Goal: Transaction & Acquisition: Purchase product/service

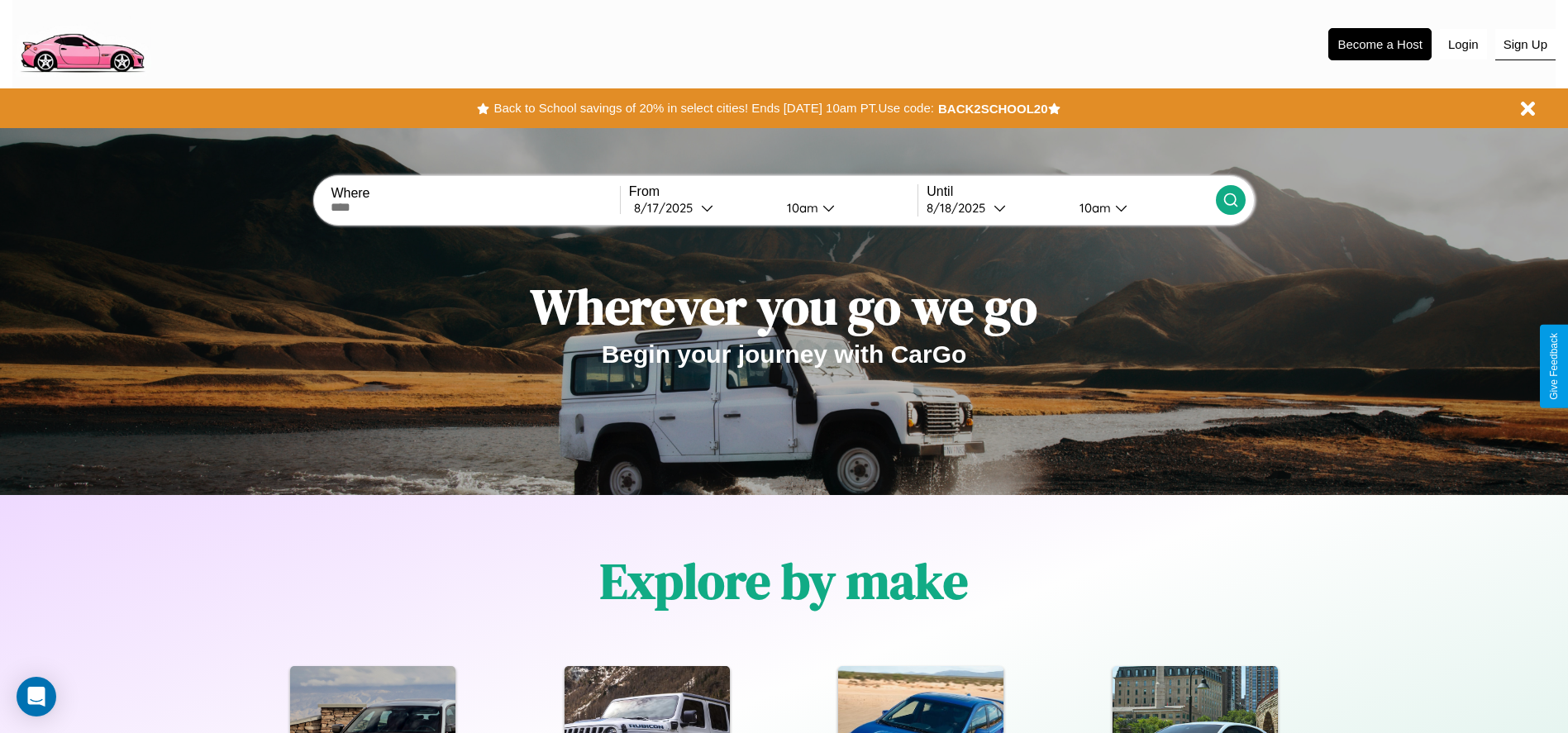
click at [1525, 44] on button "Sign Up" at bounding box center [1525, 44] width 60 height 31
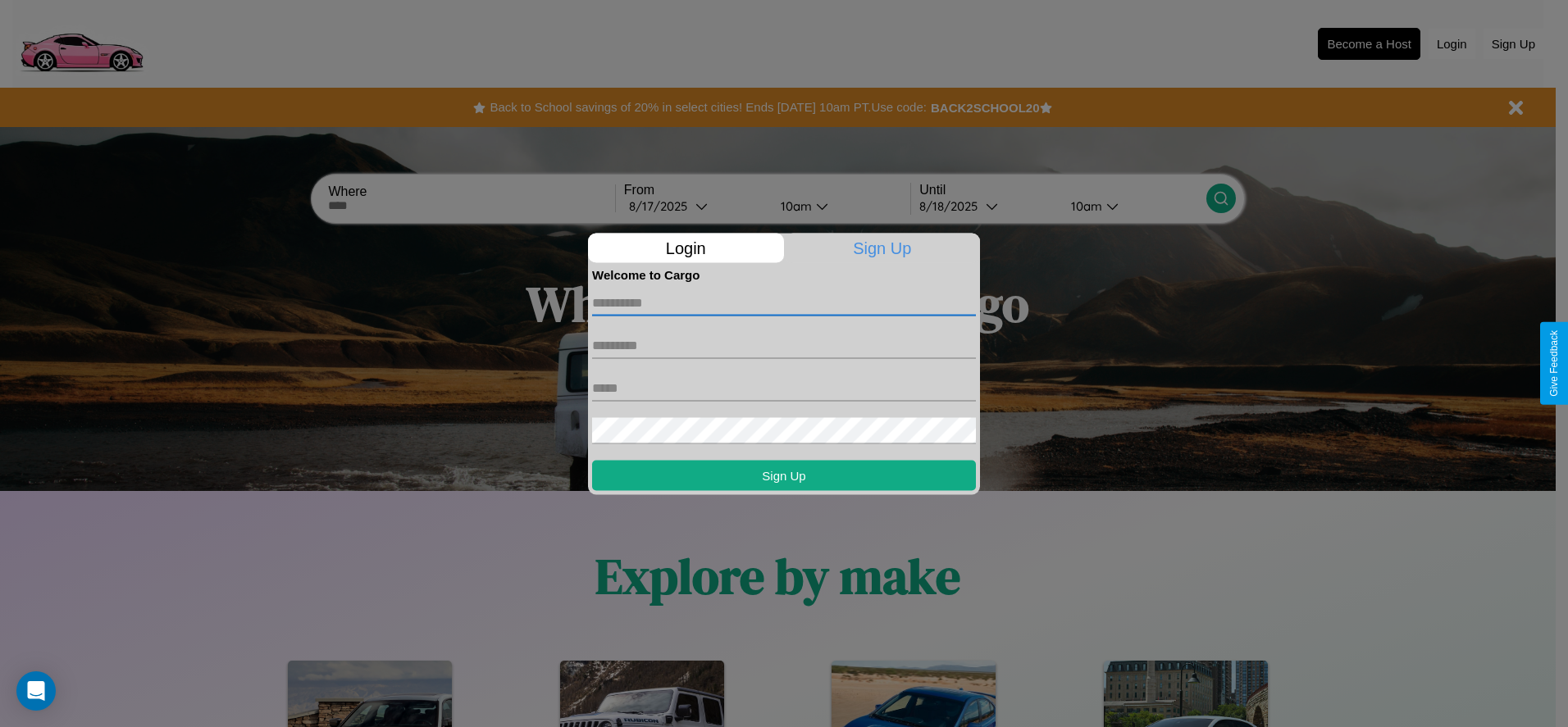
click at [784, 303] on input "text" at bounding box center [784, 302] width 384 height 26
type input "*******"
click at [784, 345] on input "text" at bounding box center [784, 344] width 384 height 26
type input "********"
click at [784, 388] on input "text" at bounding box center [784, 387] width 384 height 26
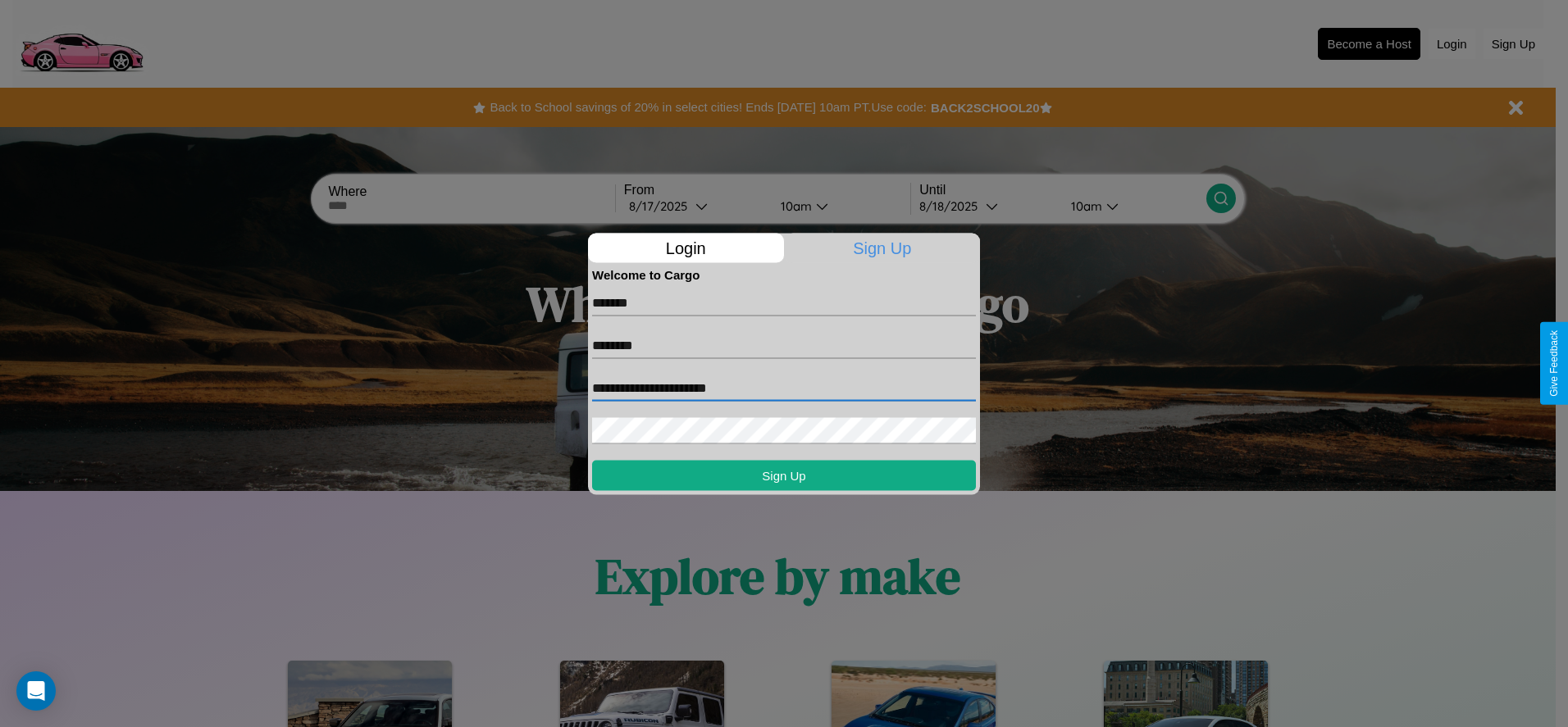
type input "**********"
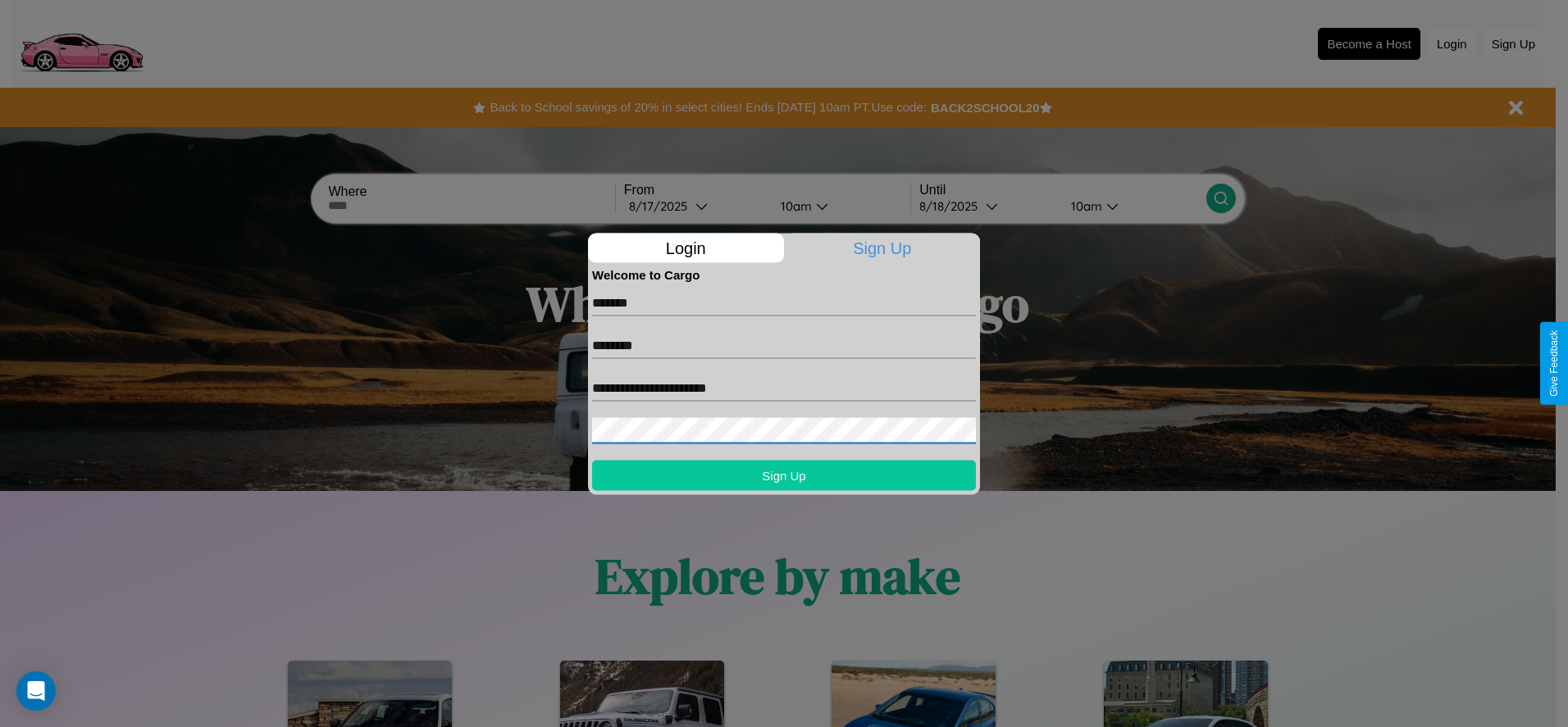
click at [784, 474] on button "Sign Up" at bounding box center [784, 475] width 384 height 30
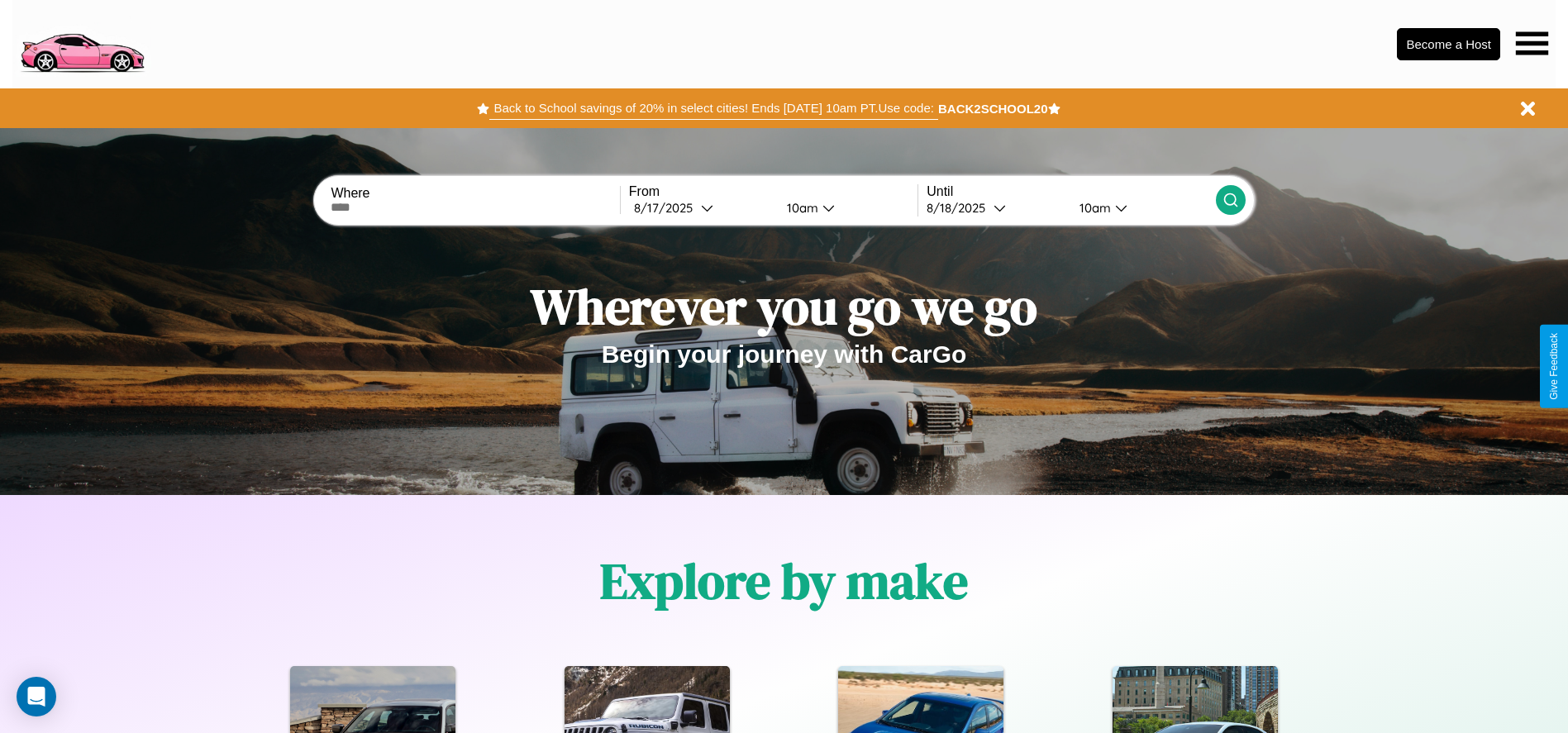
click at [714, 109] on button "Back to School savings of 20% in select cities! Ends 9/1 at 10am PT. Use code:" at bounding box center [713, 109] width 448 height 23
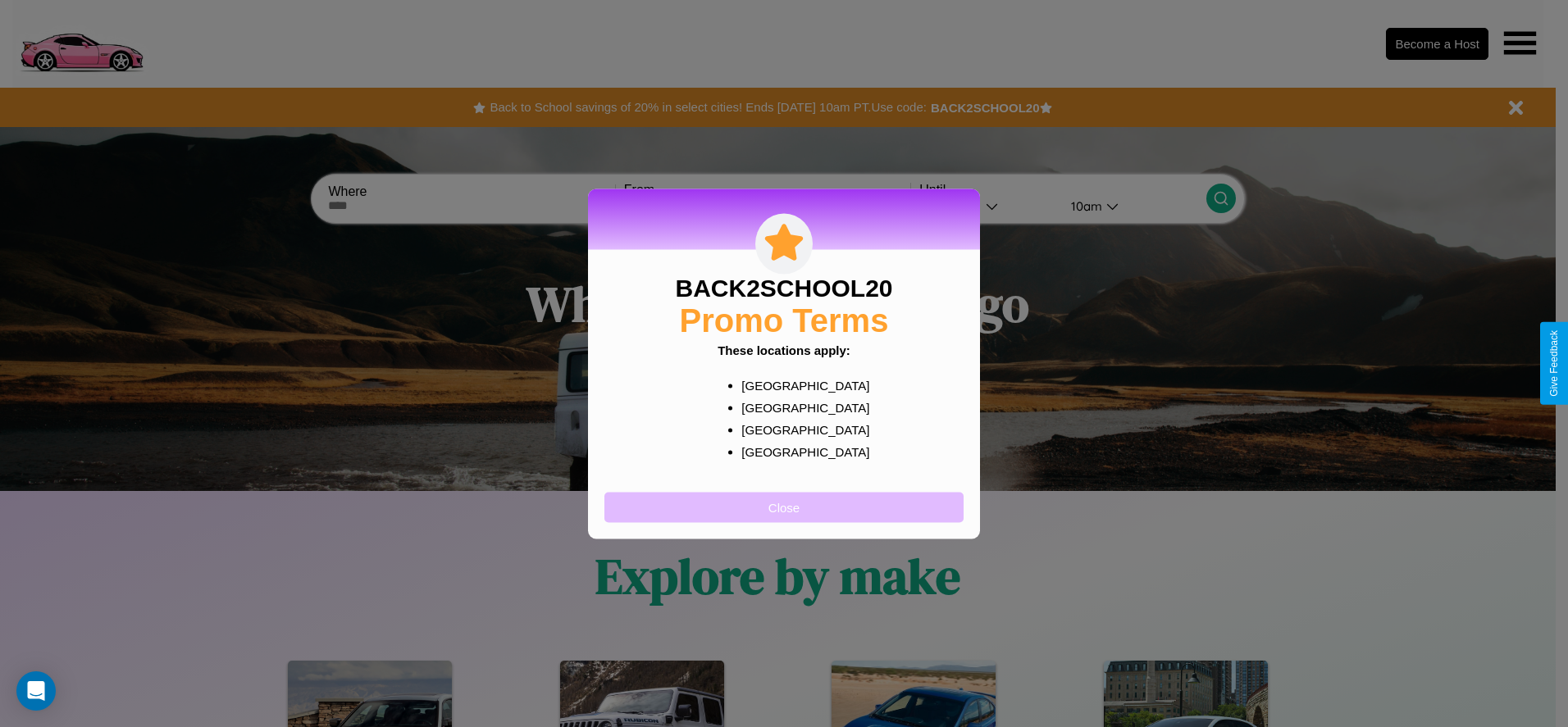
click at [784, 506] on button "Close" at bounding box center [784, 507] width 359 height 30
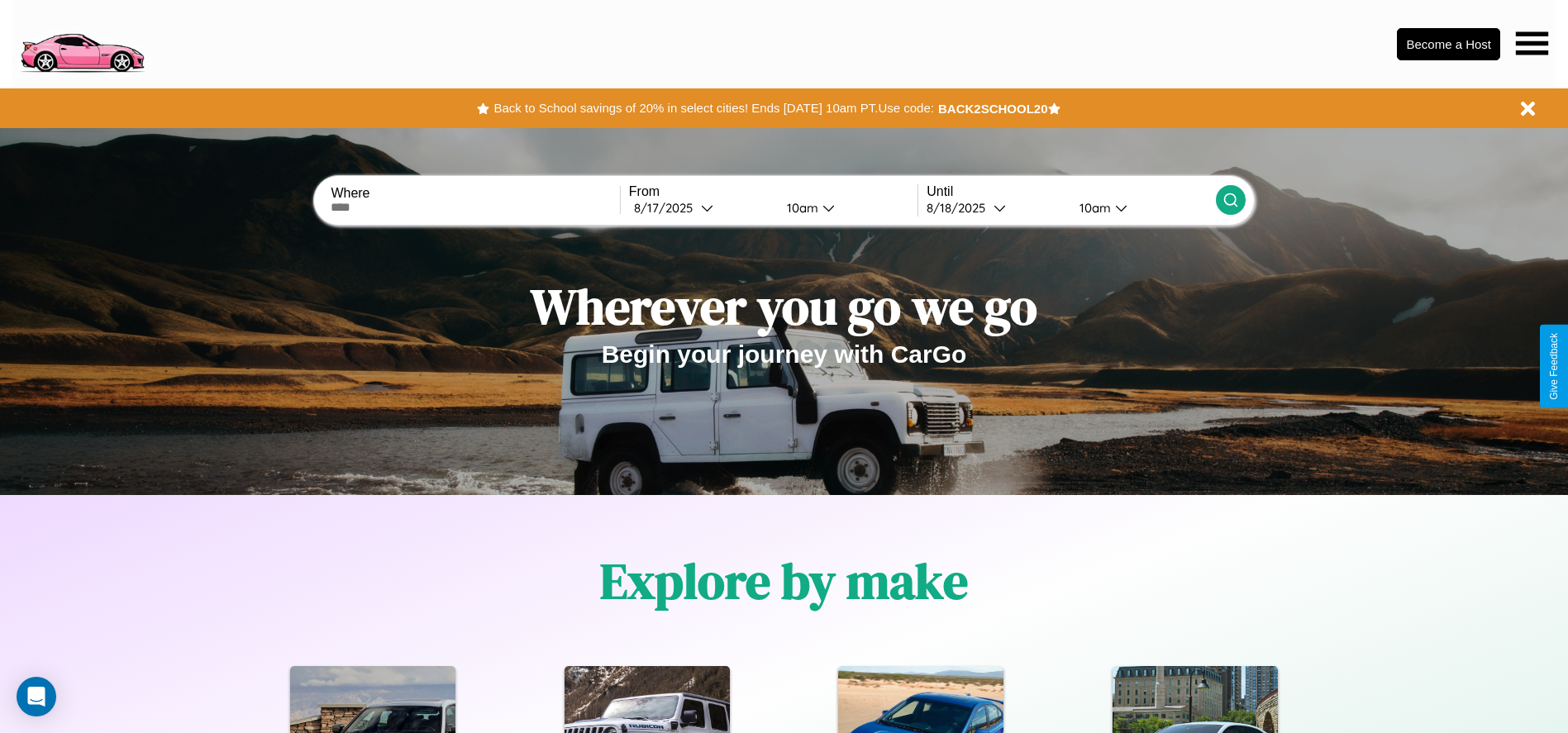
click at [476, 207] on input "text" at bounding box center [474, 207] width 288 height 13
type input "*******"
click at [701, 207] on icon at bounding box center [707, 208] width 13 height 13
select select "*"
select select "****"
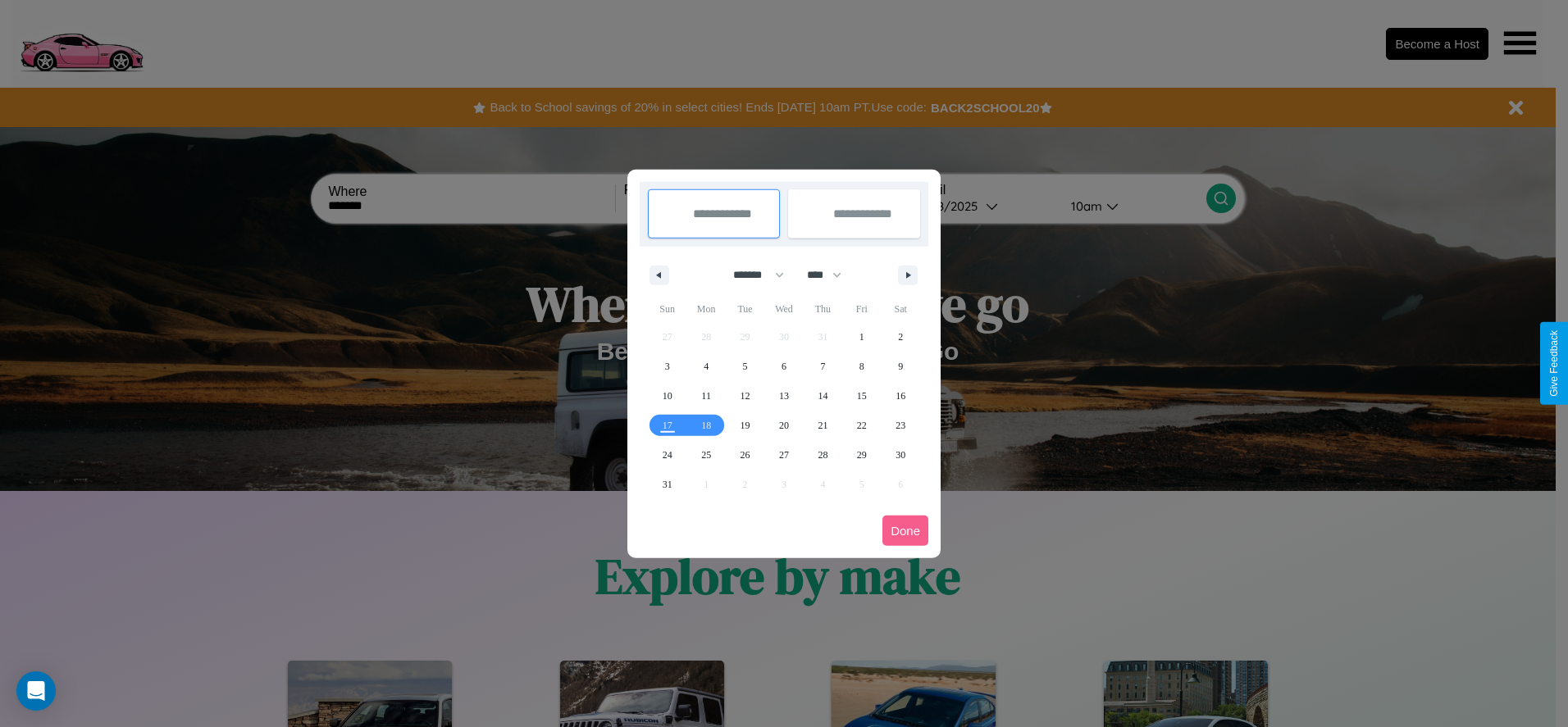
drag, startPoint x: 752, startPoint y: 275, endPoint x: 784, endPoint y: 328, distance: 61.9
click at [752, 275] on select "******* ******** ***** ***** *** **** **** ****** ********* ******* ******** **…" at bounding box center [755, 275] width 69 height 27
select select "*"
drag, startPoint x: 832, startPoint y: 275, endPoint x: 784, endPoint y: 328, distance: 71.5
click at [832, 275] on select "**** **** **** **** **** **** **** **** **** **** **** **** **** **** **** ****…" at bounding box center [823, 275] width 49 height 27
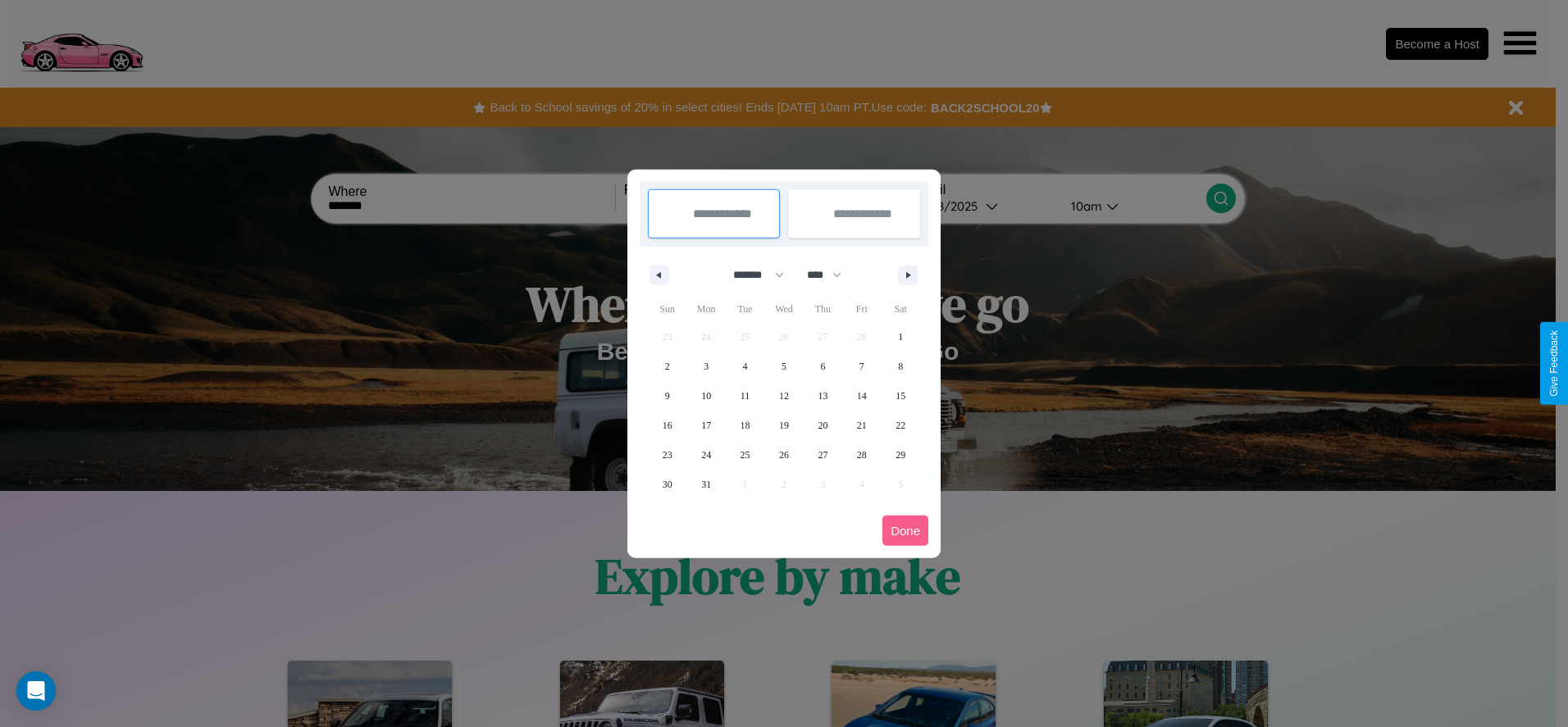
select select "****"
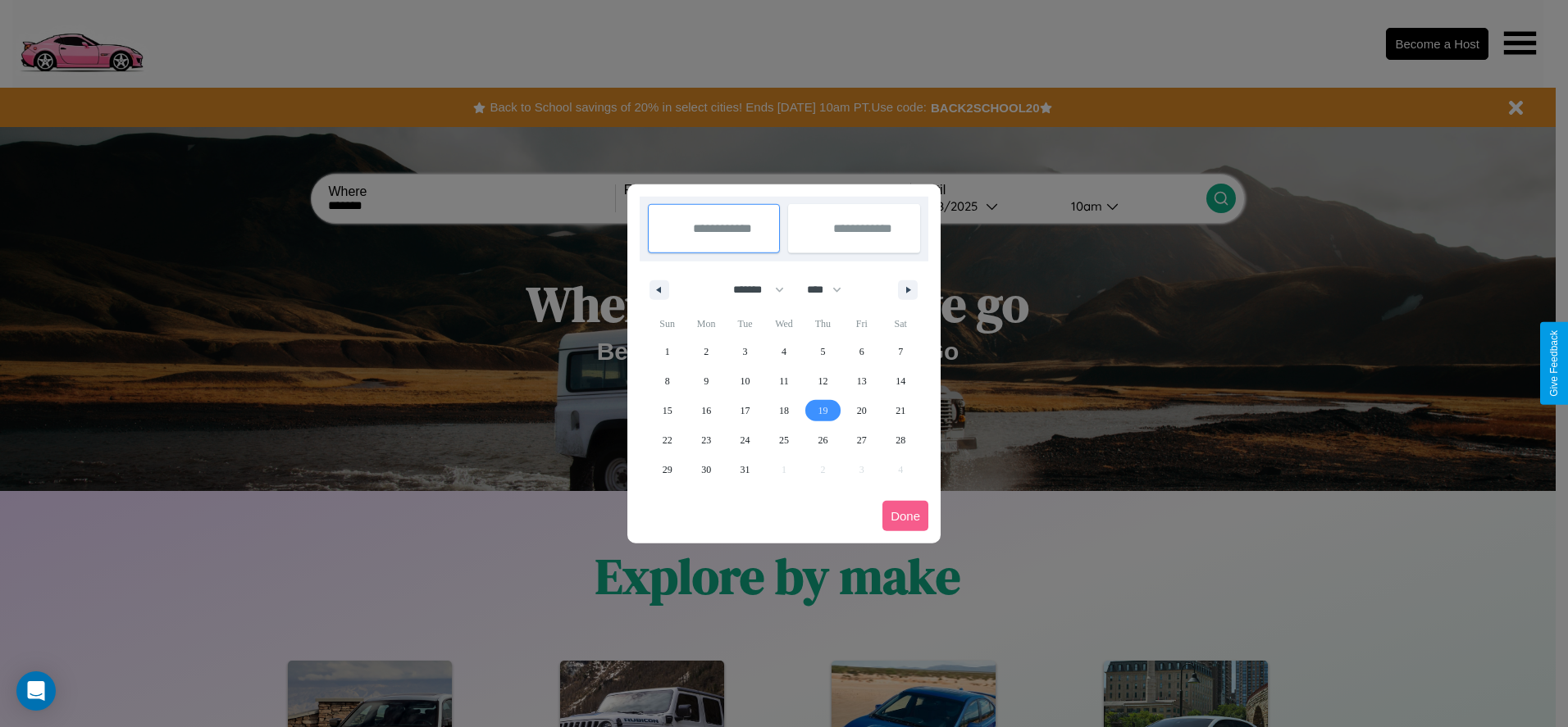
click at [823, 409] on span "19" at bounding box center [822, 410] width 10 height 29
type input "**********"
click at [706, 440] on span "23" at bounding box center [705, 440] width 10 height 29
type input "**********"
click at [906, 515] on button "Done" at bounding box center [906, 516] width 46 height 30
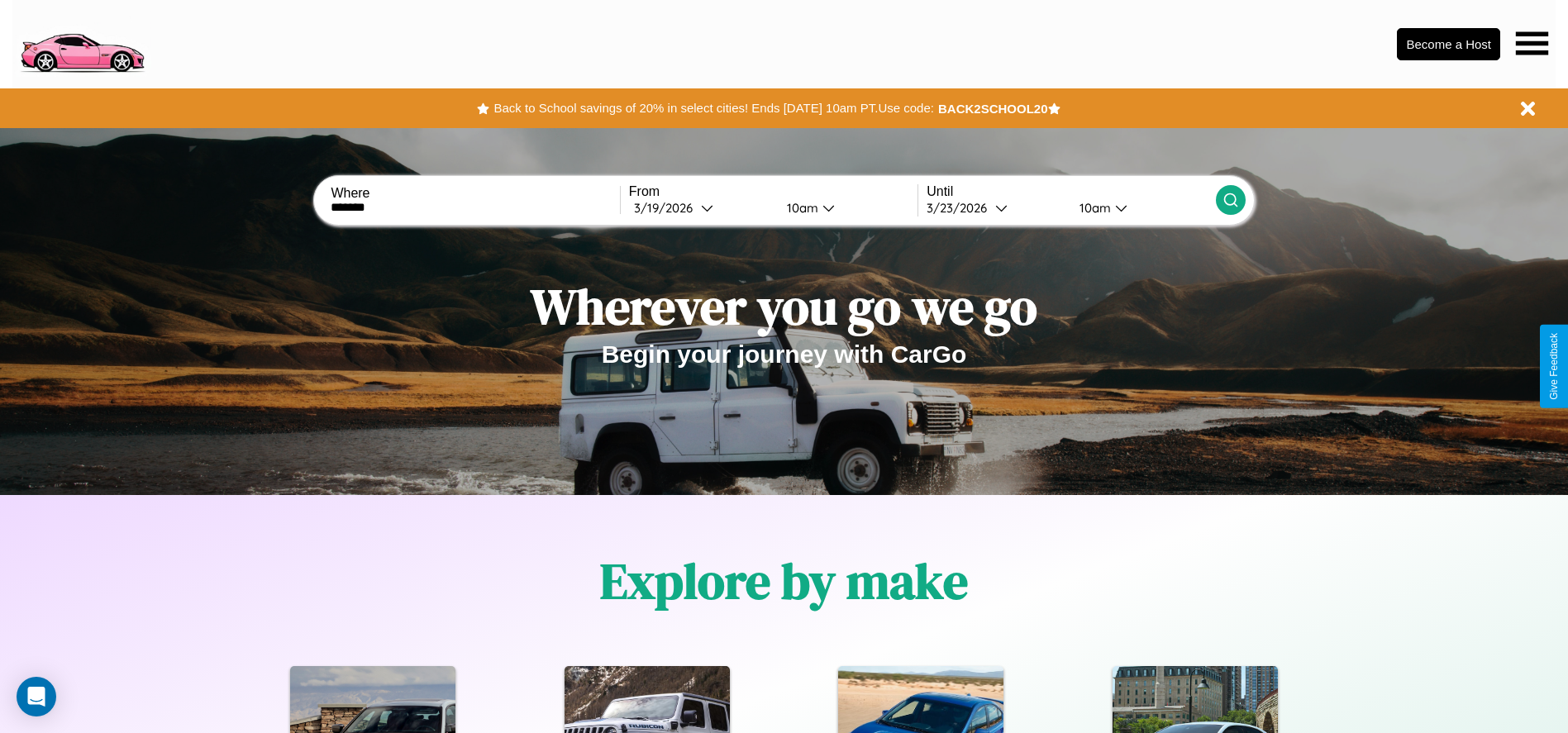
click at [800, 207] on div "10am" at bounding box center [800, 207] width 44 height 15
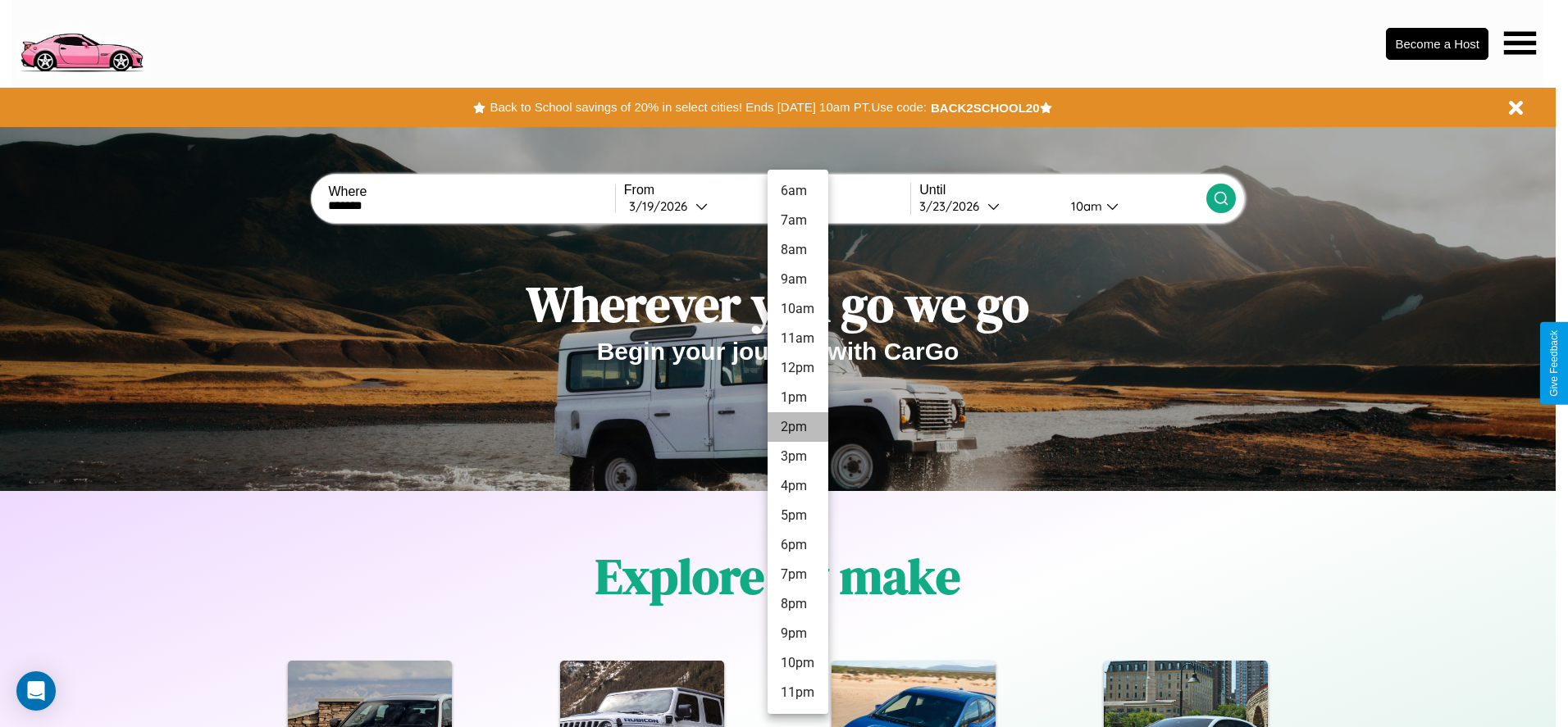
click at [797, 427] on li "2pm" at bounding box center [798, 426] width 61 height 29
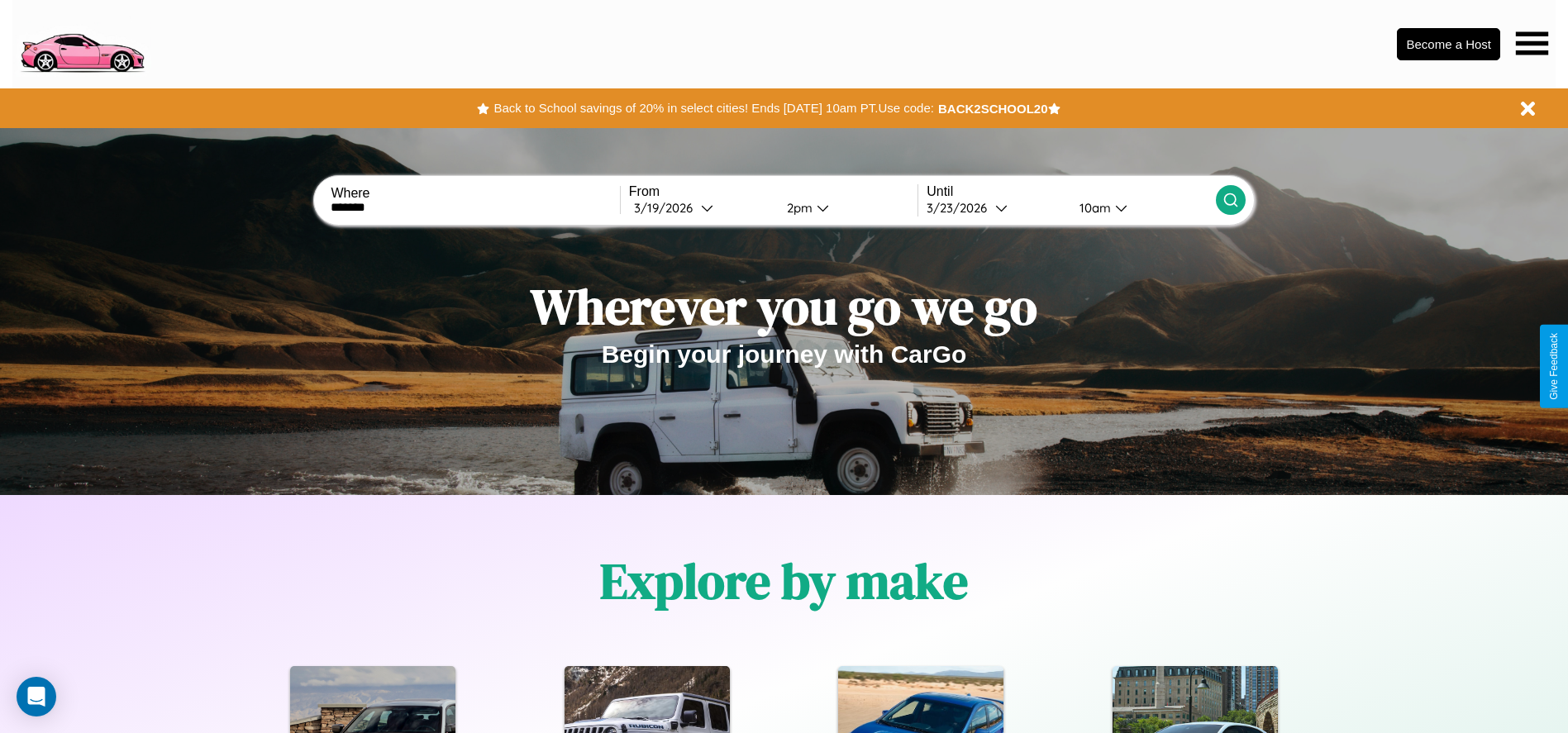
click at [1092, 207] on div "10am" at bounding box center [1092, 207] width 44 height 15
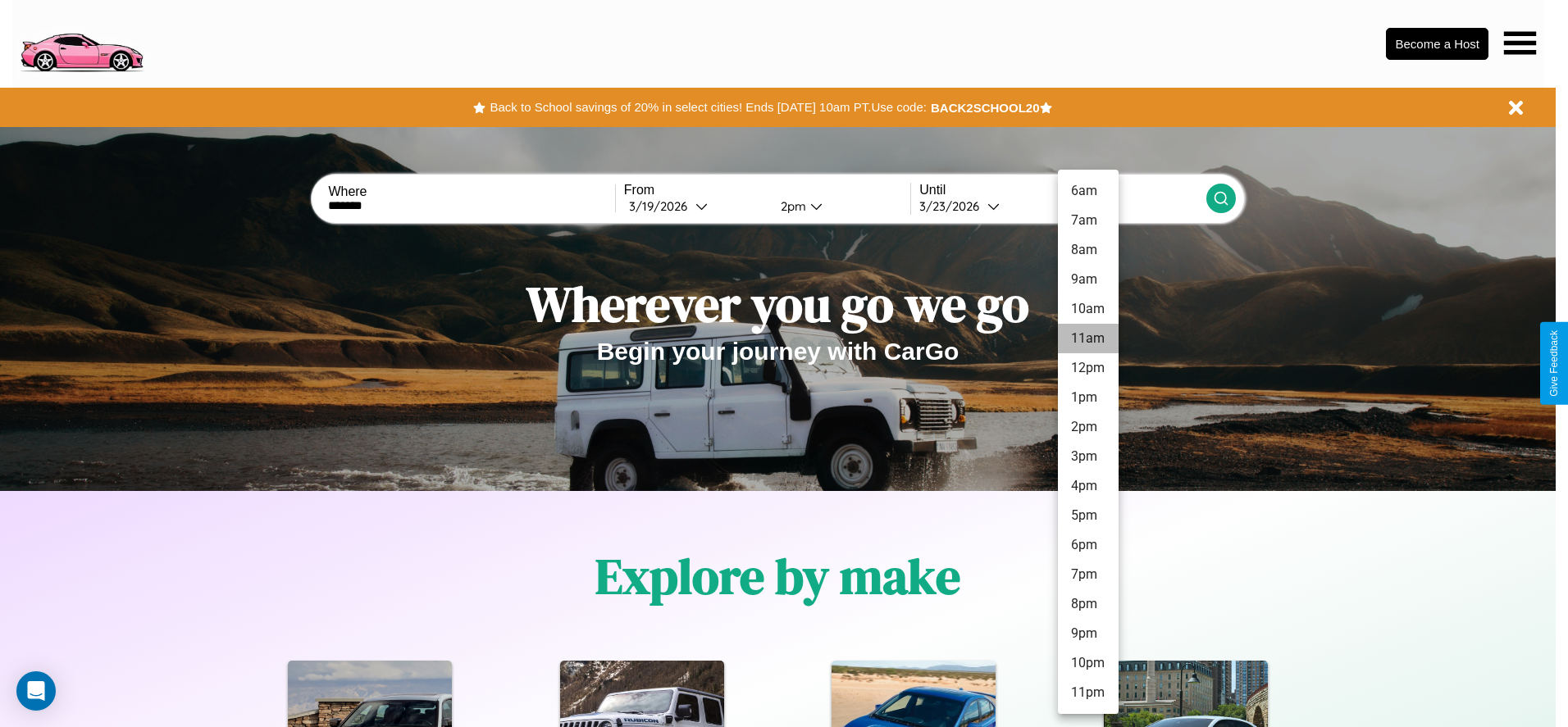
click at [1087, 338] on li "11am" at bounding box center [1088, 338] width 61 height 29
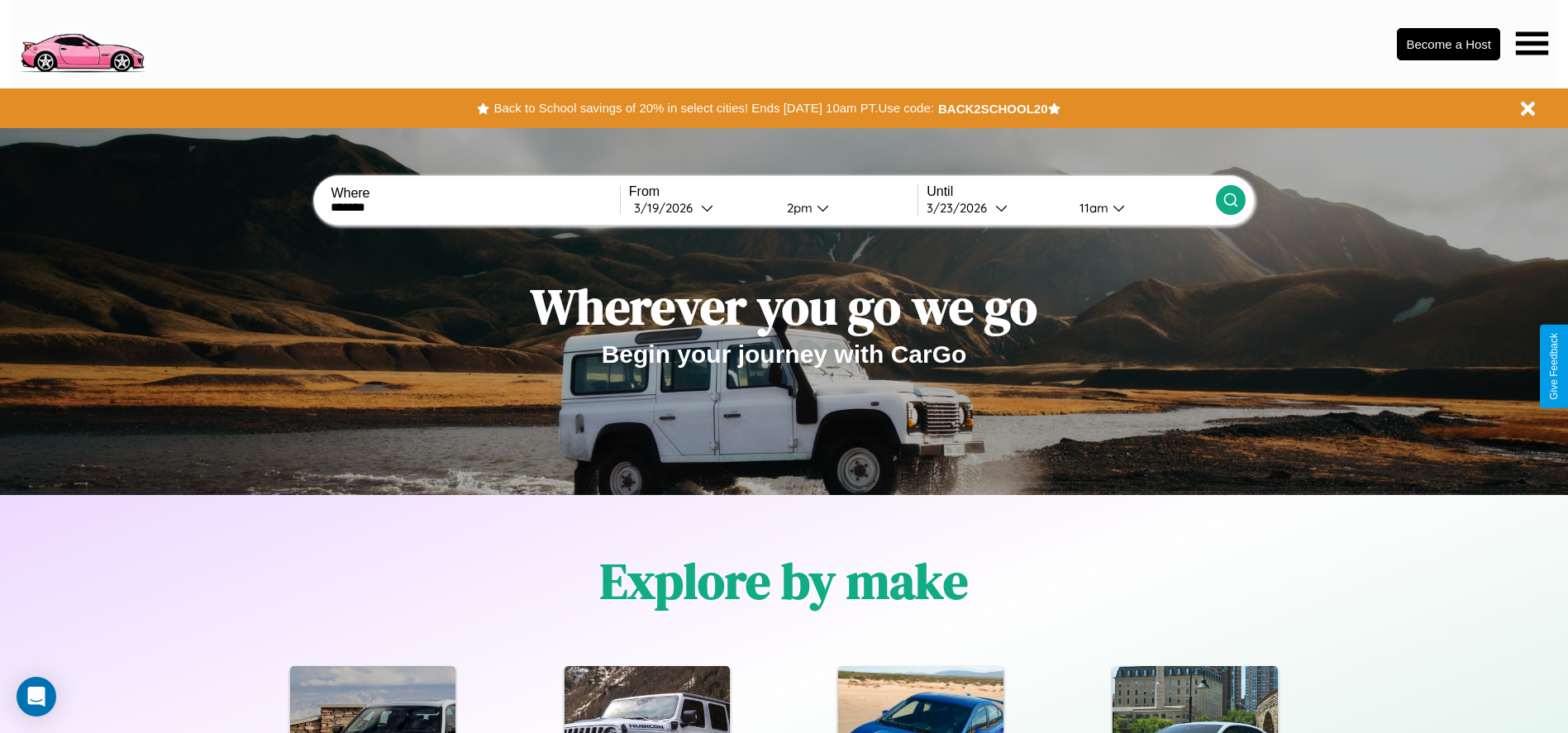
click at [1230, 200] on icon at bounding box center [1231, 200] width 16 height 16
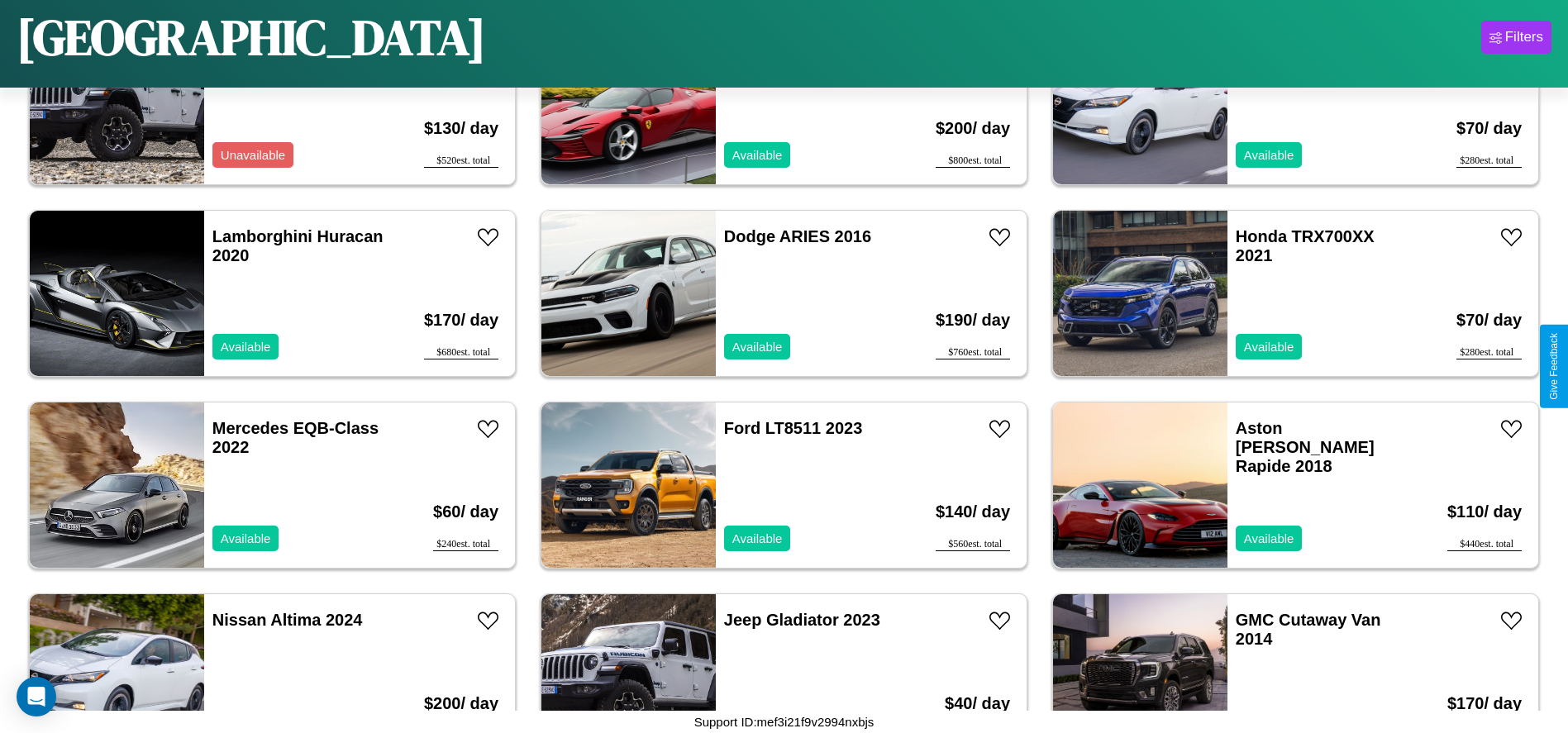
scroll to position [2484, 0]
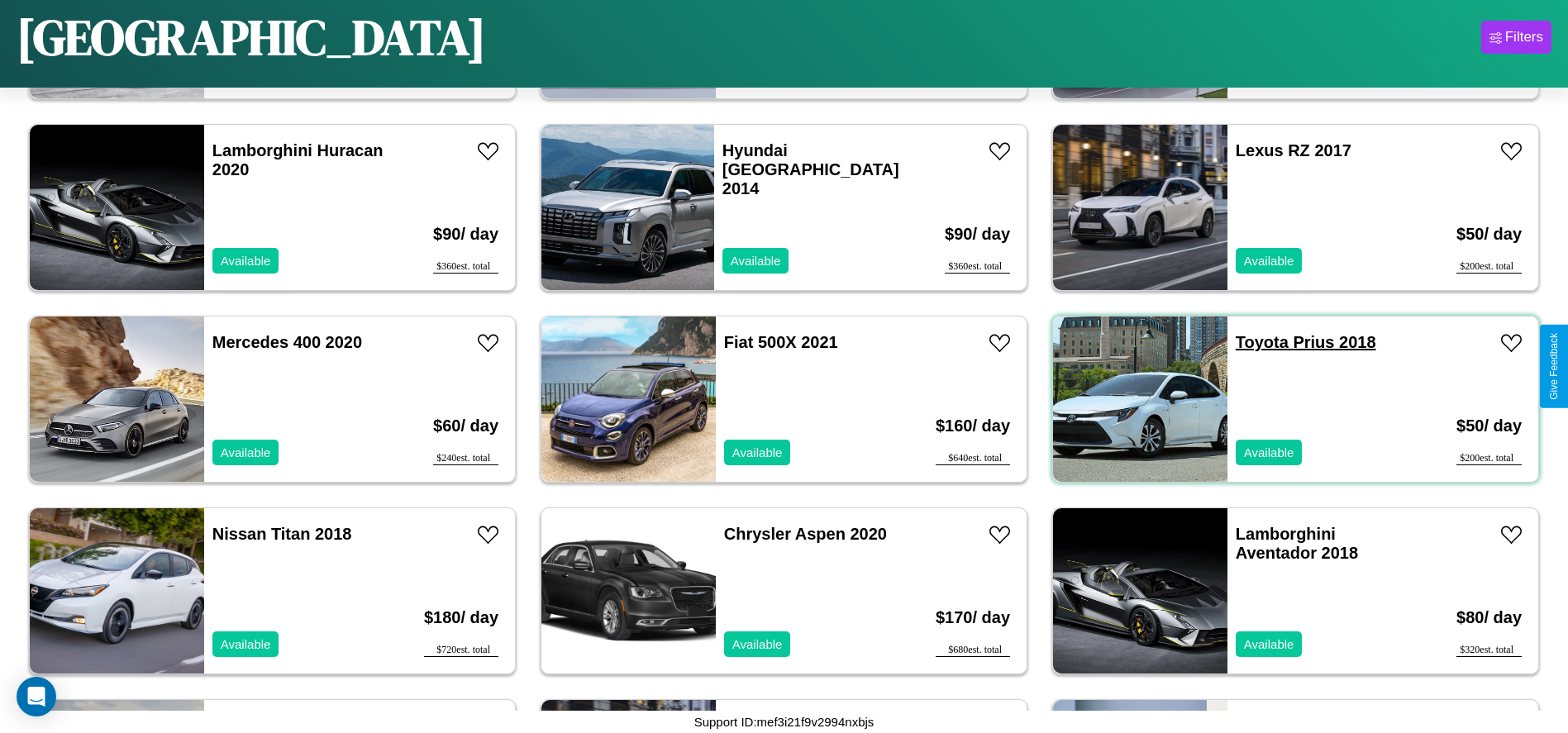
click at [1251, 342] on link "Toyota Prius 2018" at bounding box center [1306, 342] width 141 height 18
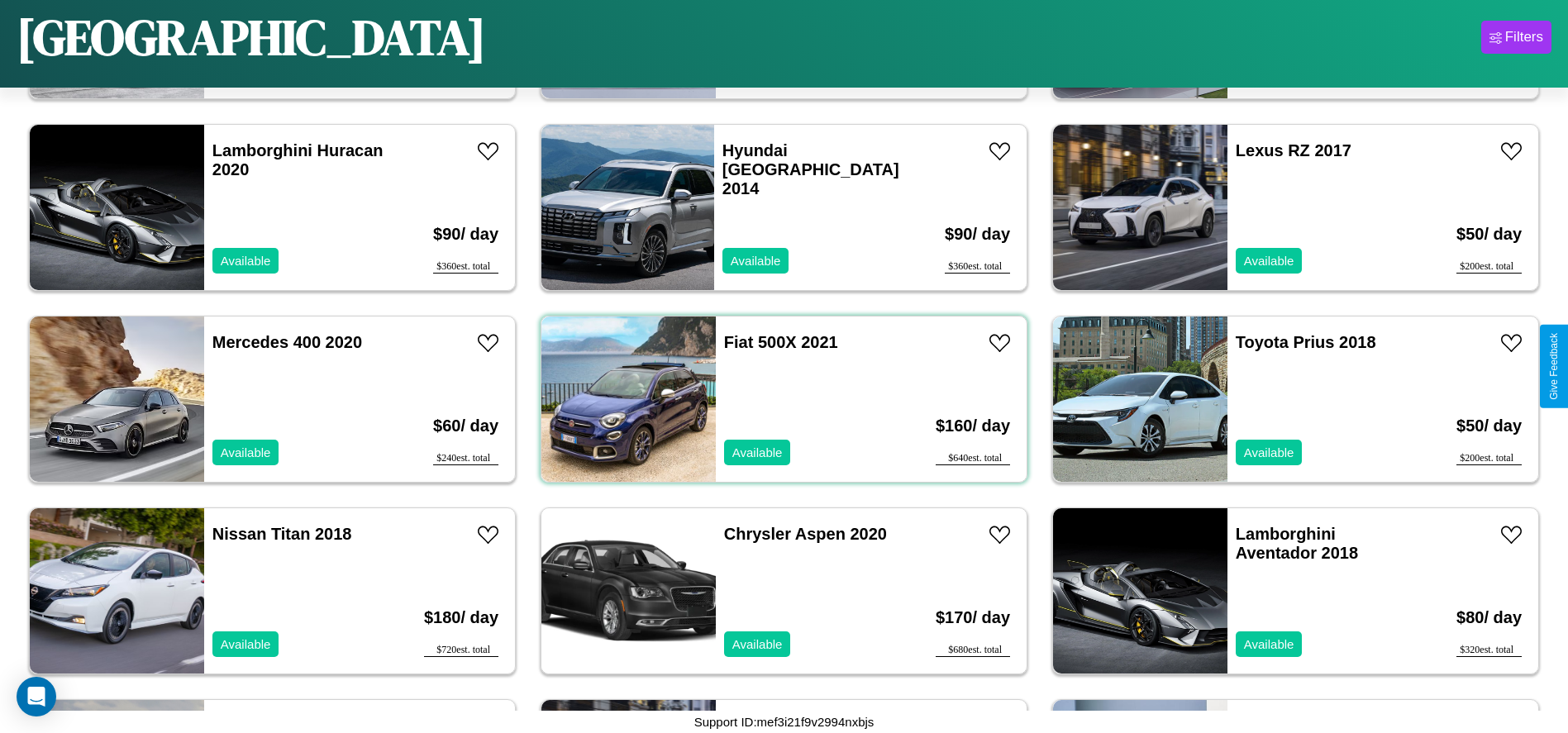
scroll to position [2293, 0]
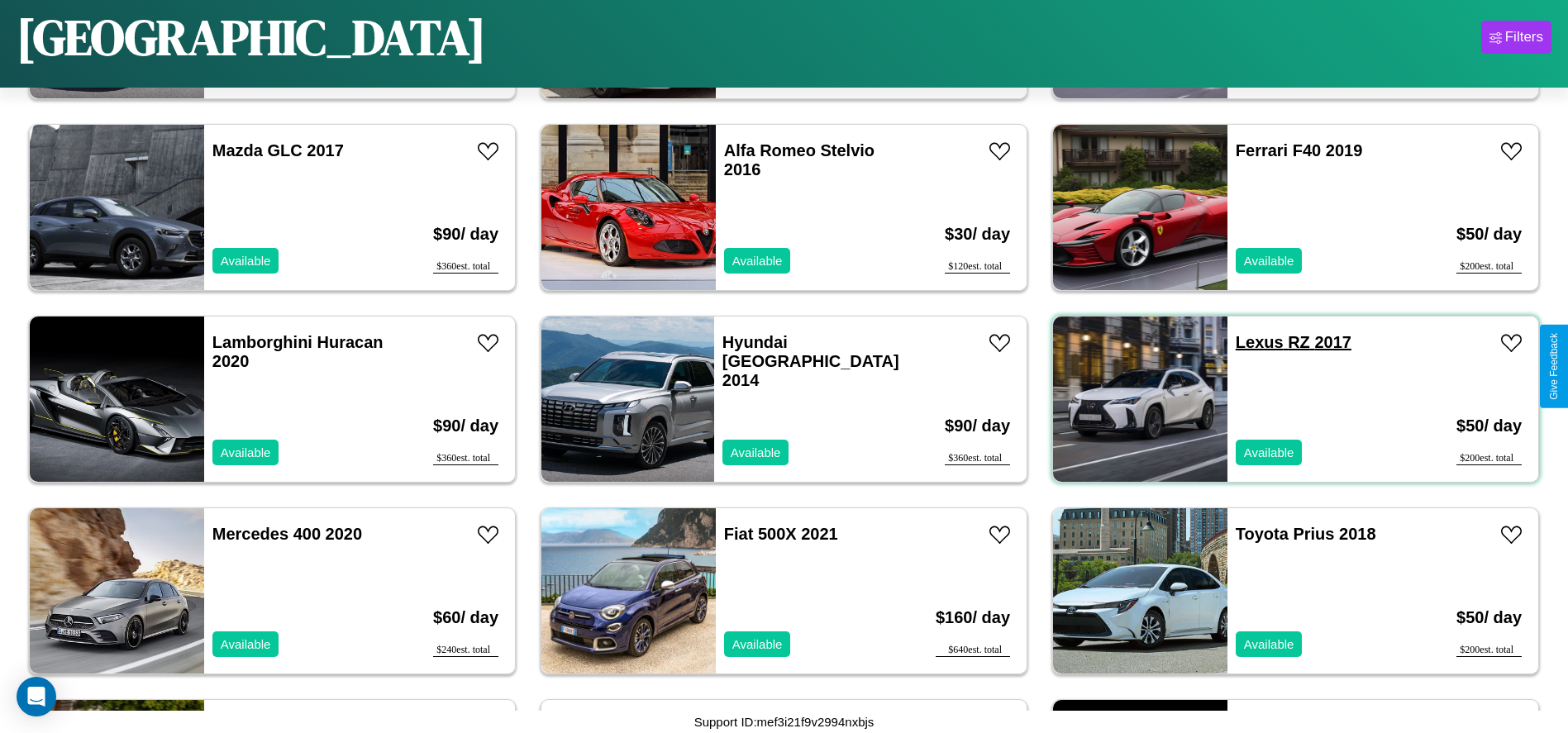
click at [1248, 342] on link "Lexus RZ 2017" at bounding box center [1293, 342] width 116 height 18
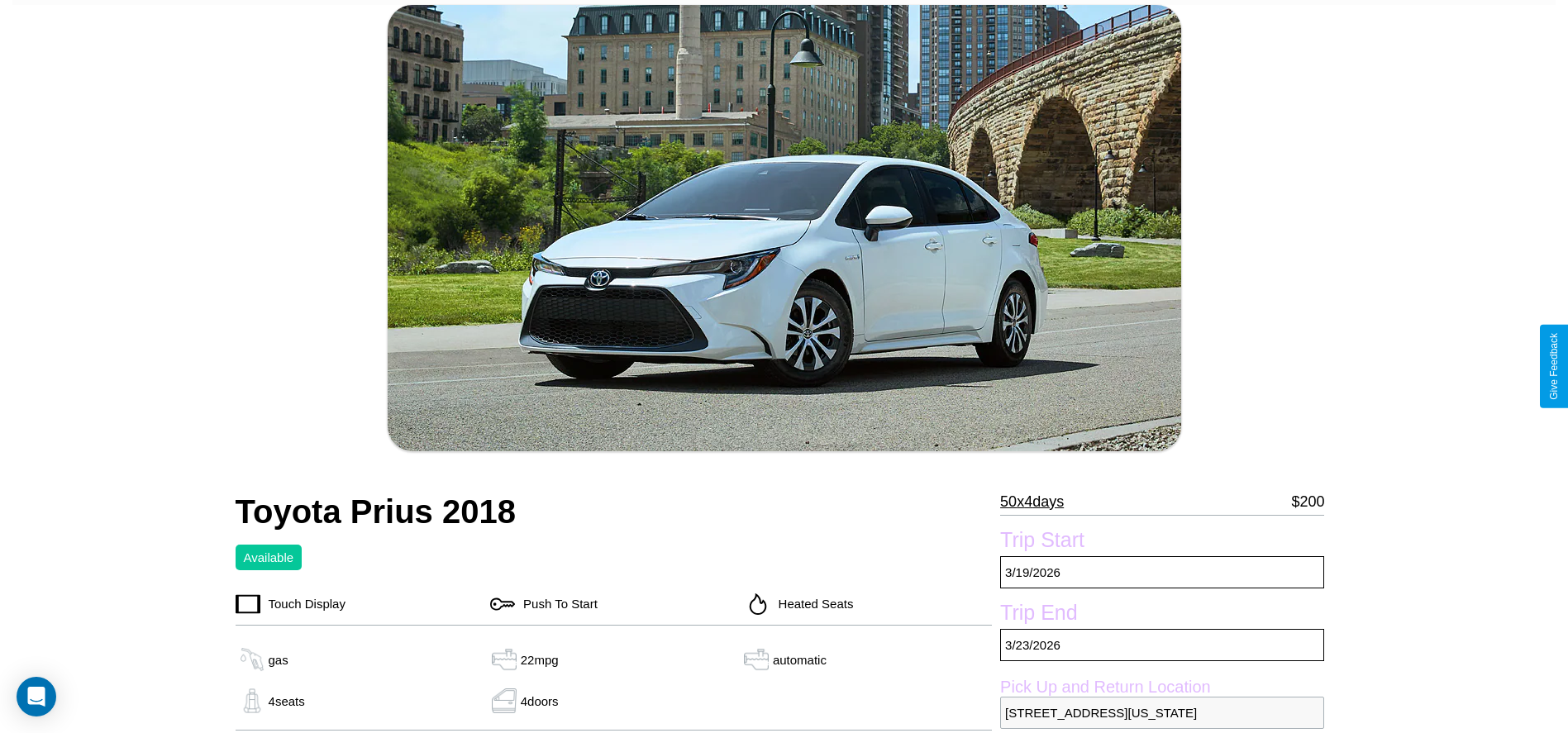
scroll to position [219, 0]
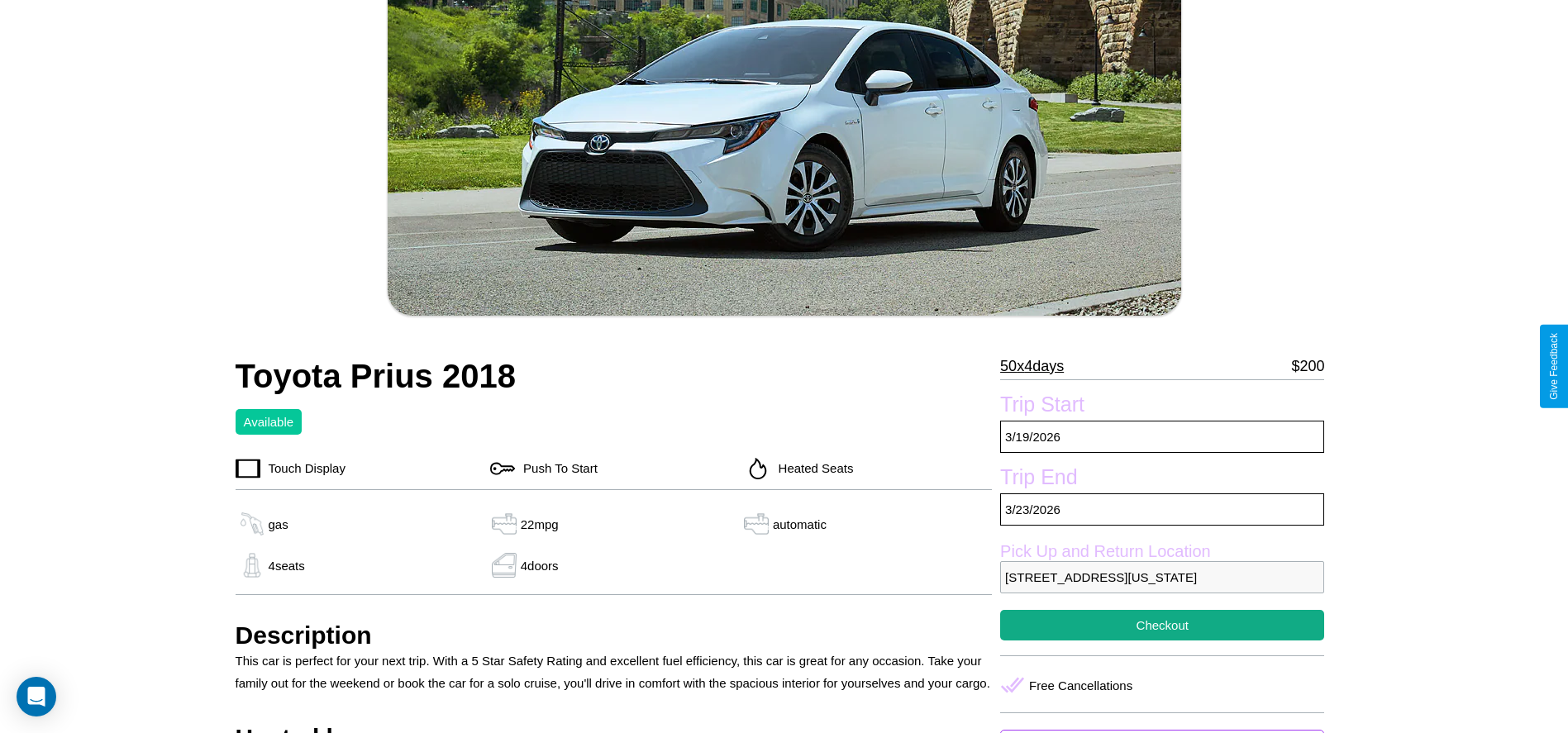
click at [1038, 366] on p "50 x 4 days" at bounding box center [1031, 365] width 64 height 26
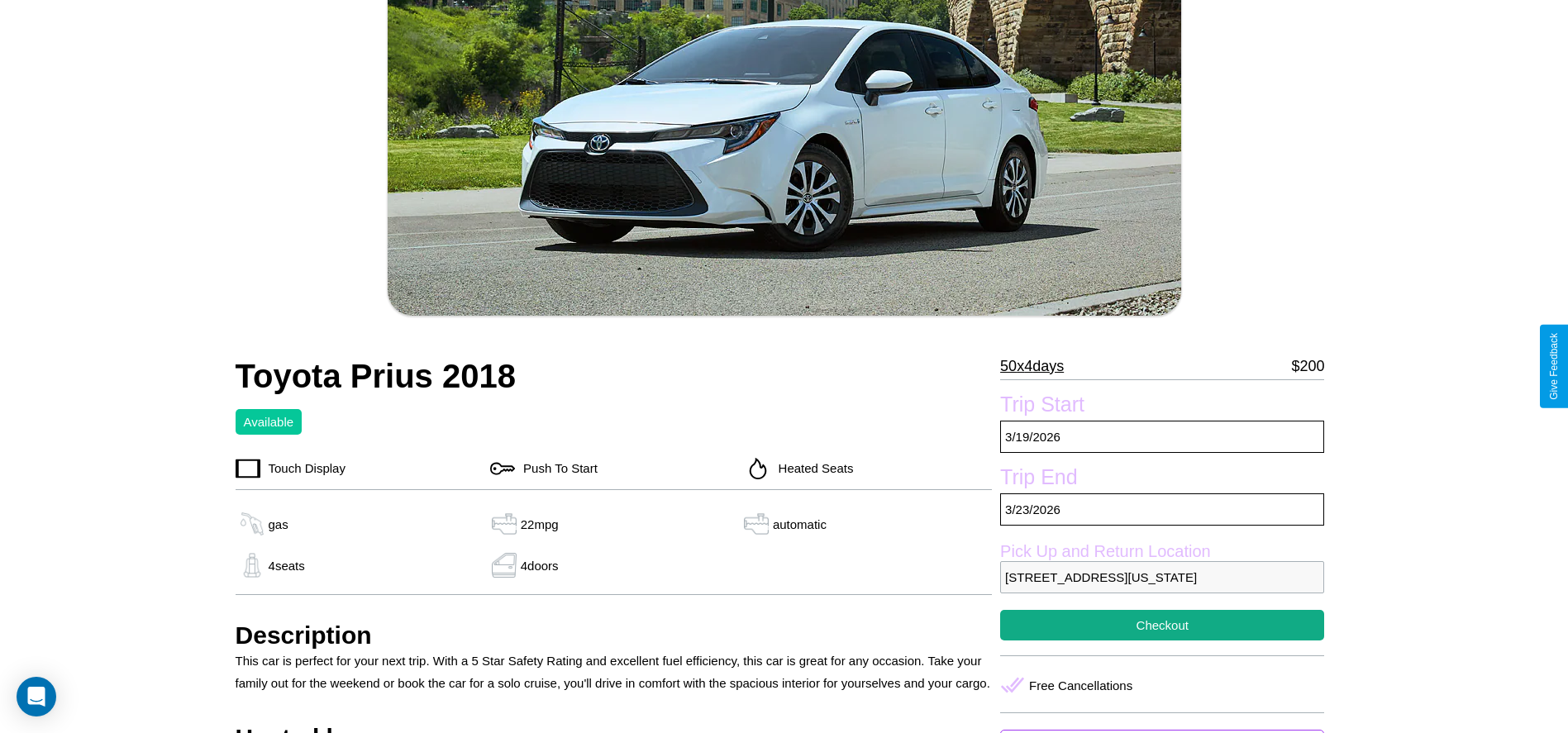
click at [1038, 366] on p "50 x 4 days" at bounding box center [1031, 365] width 64 height 26
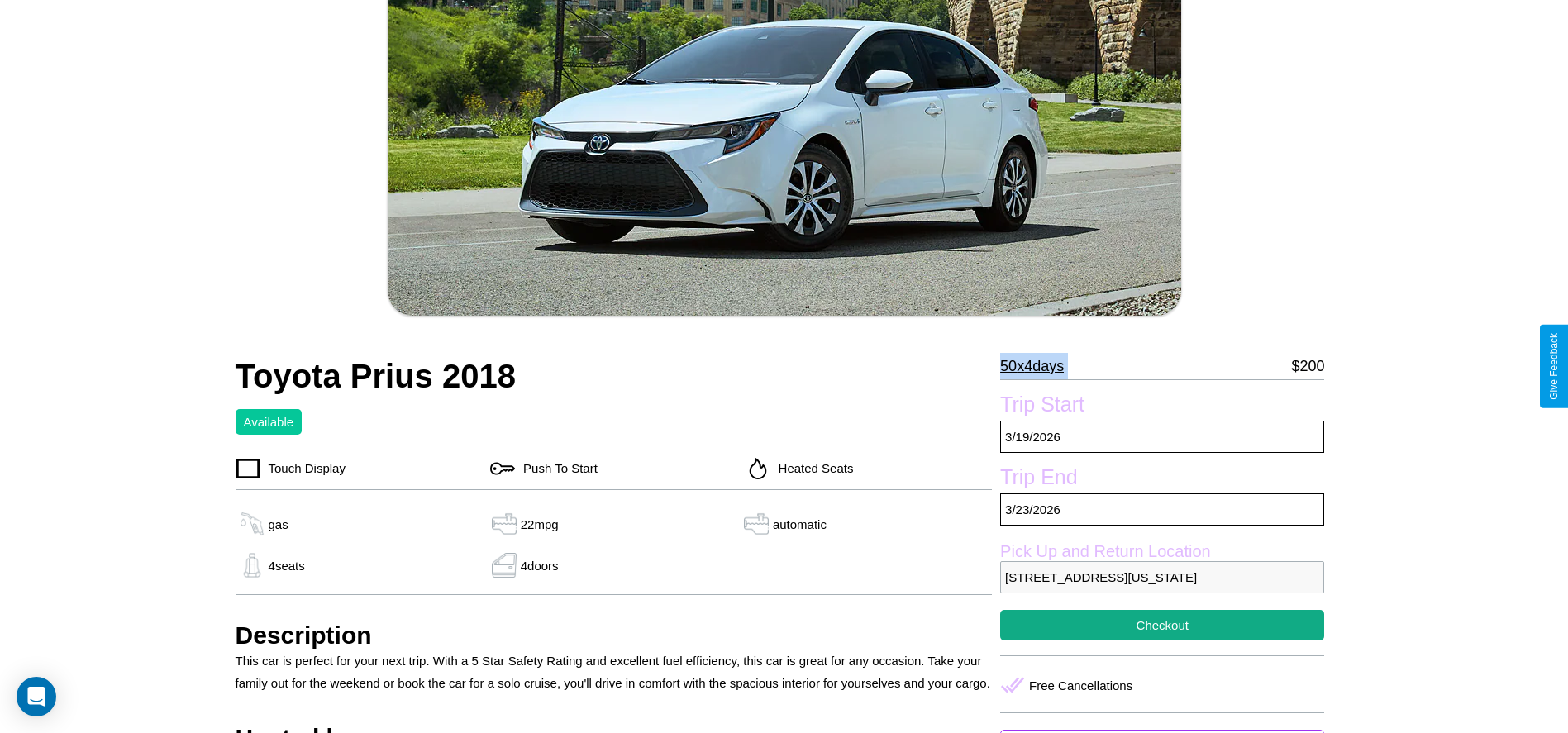
click at [1038, 366] on p "50 x 4 days" at bounding box center [1031, 365] width 64 height 26
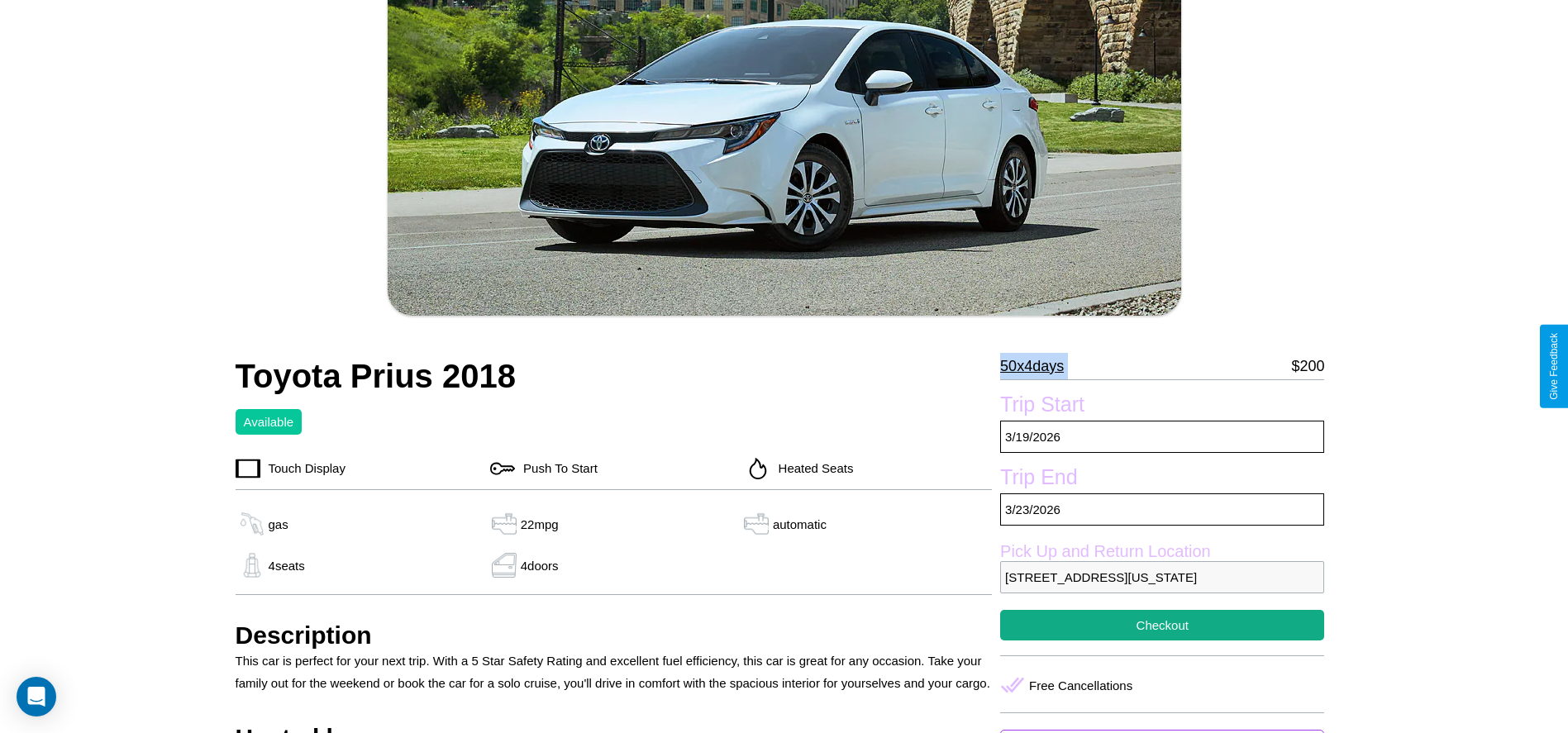
click at [1038, 366] on p "50 x 4 days" at bounding box center [1031, 365] width 64 height 26
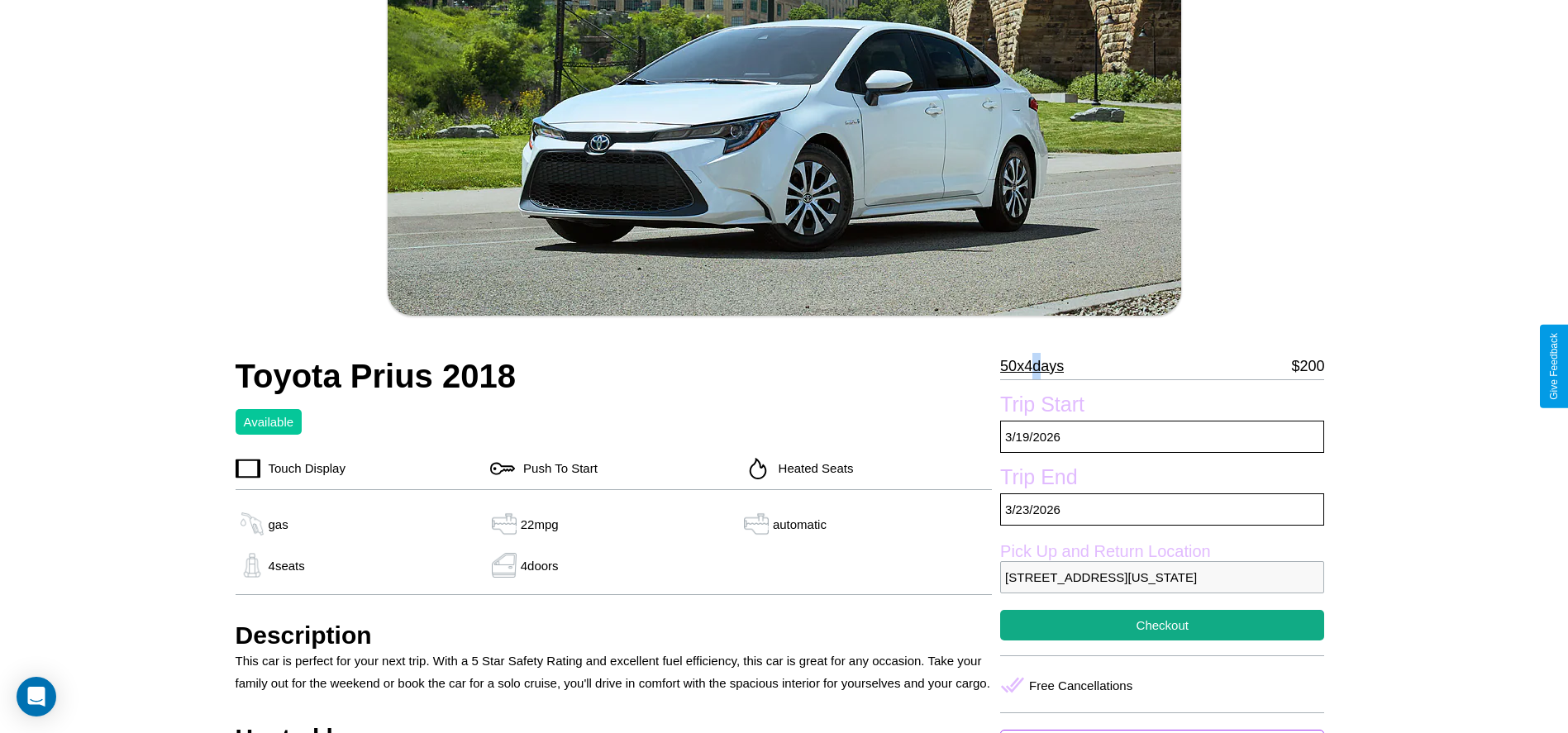
click at [1038, 366] on p "50 x 4 days" at bounding box center [1031, 365] width 64 height 26
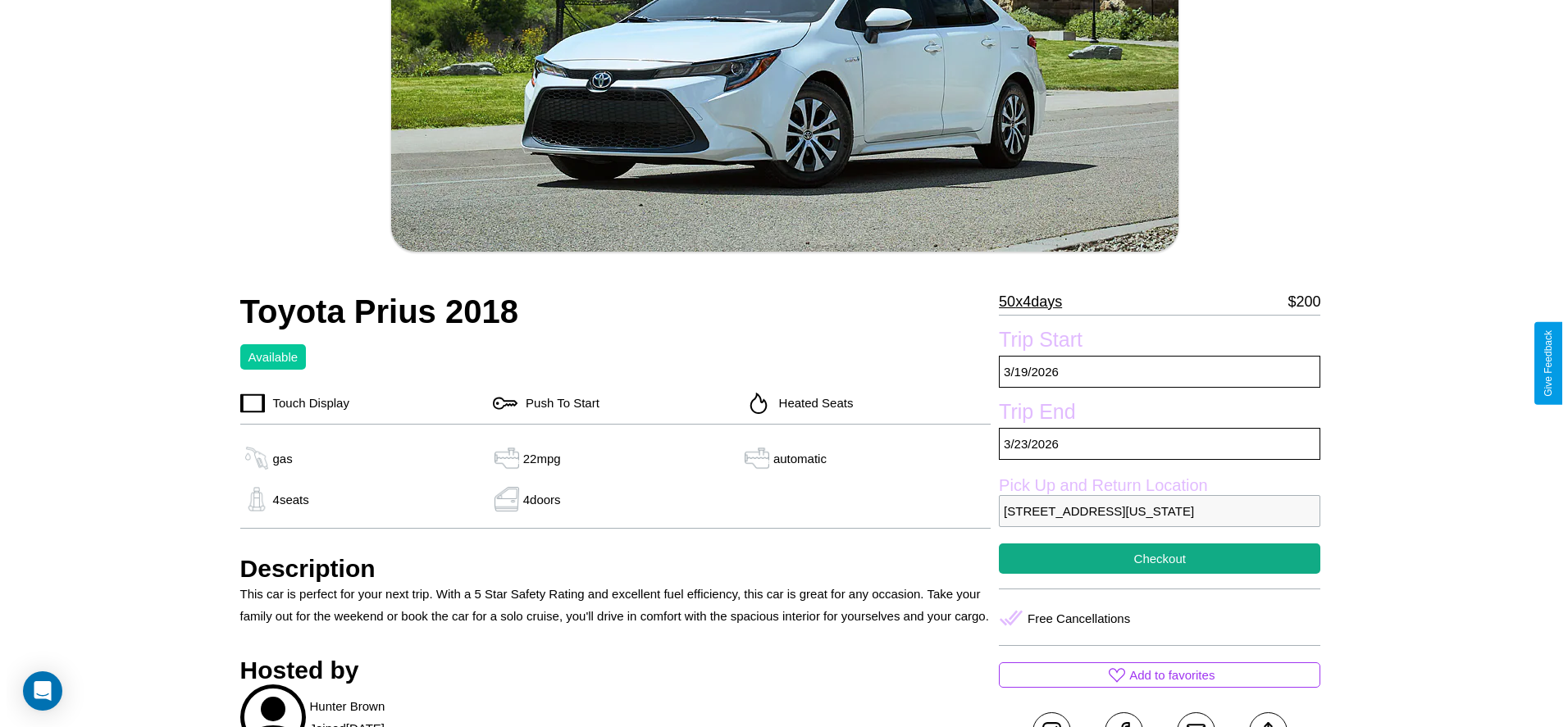
scroll to position [287, 0]
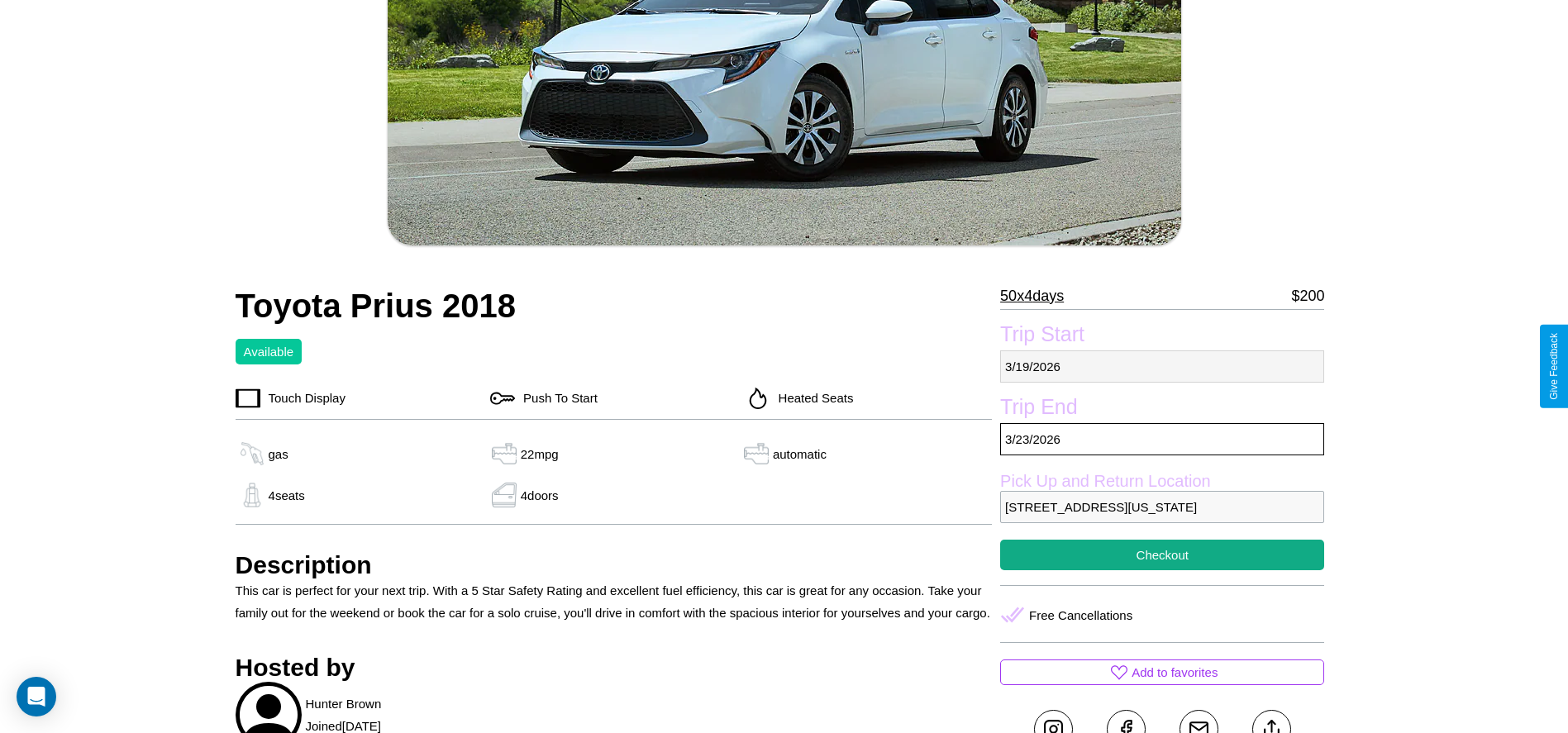
click at [1162, 366] on p "[DATE]" at bounding box center [1161, 366] width 324 height 32
select select "*"
select select "****"
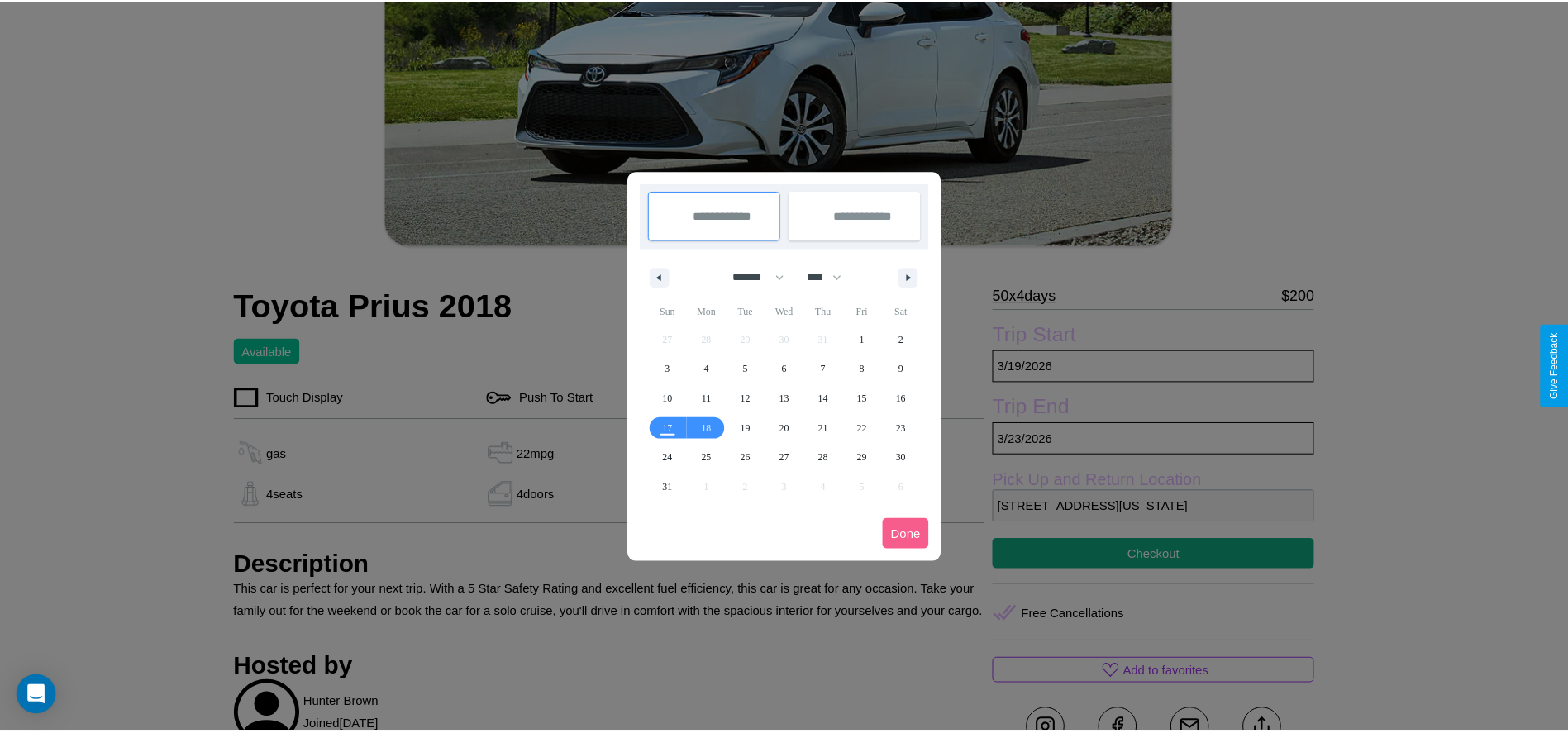
scroll to position [0, 0]
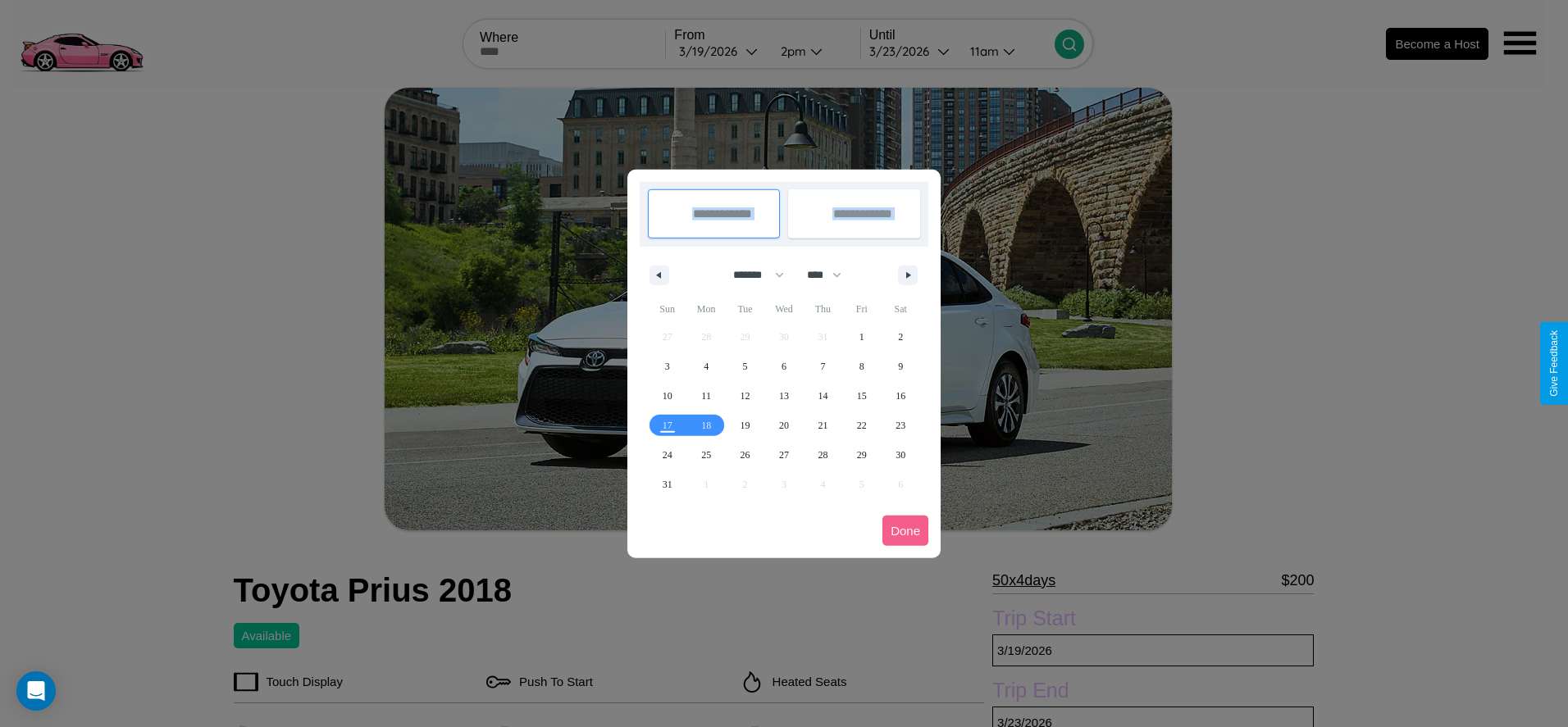
click at [720, 51] on div at bounding box center [784, 363] width 1568 height 727
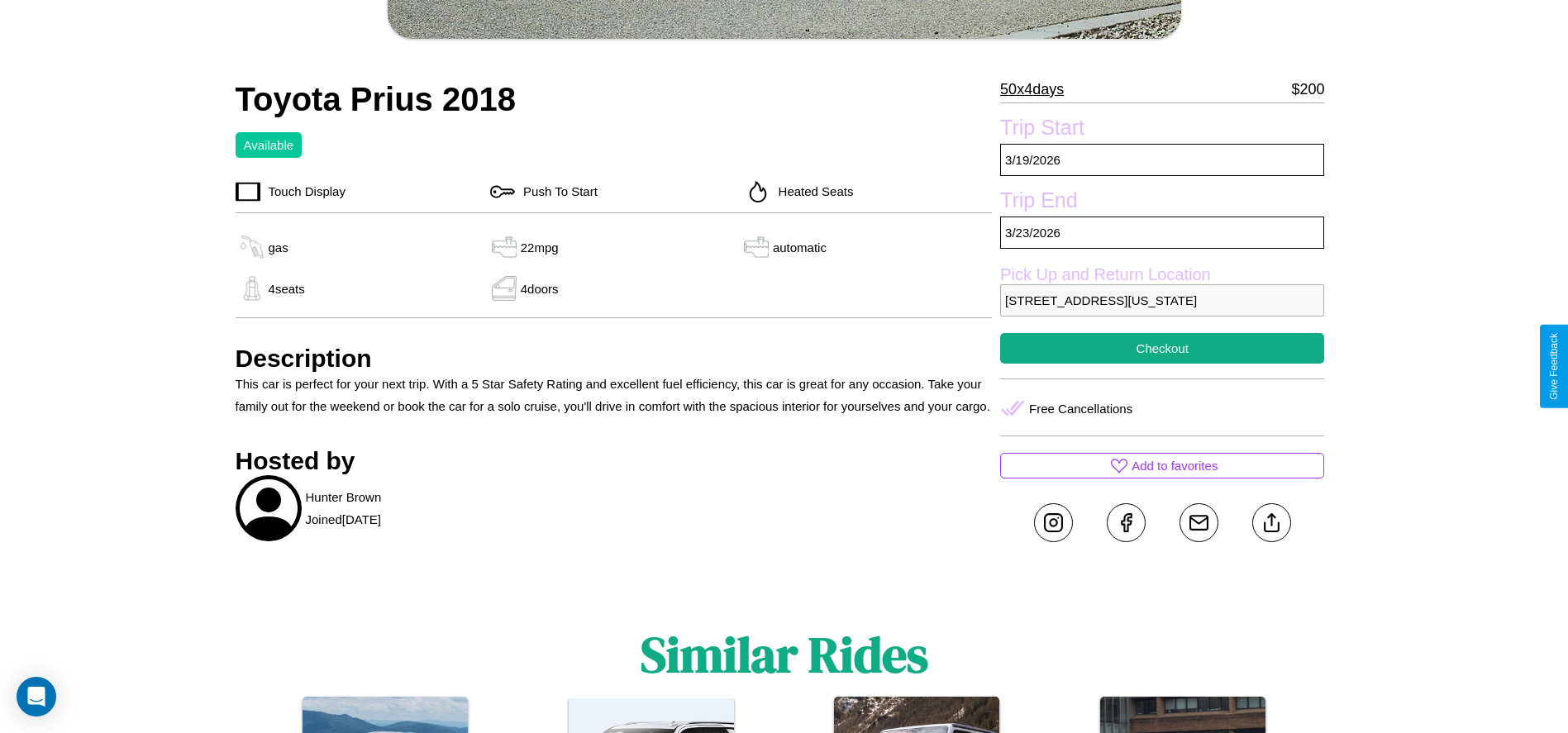
scroll to position [500, 0]
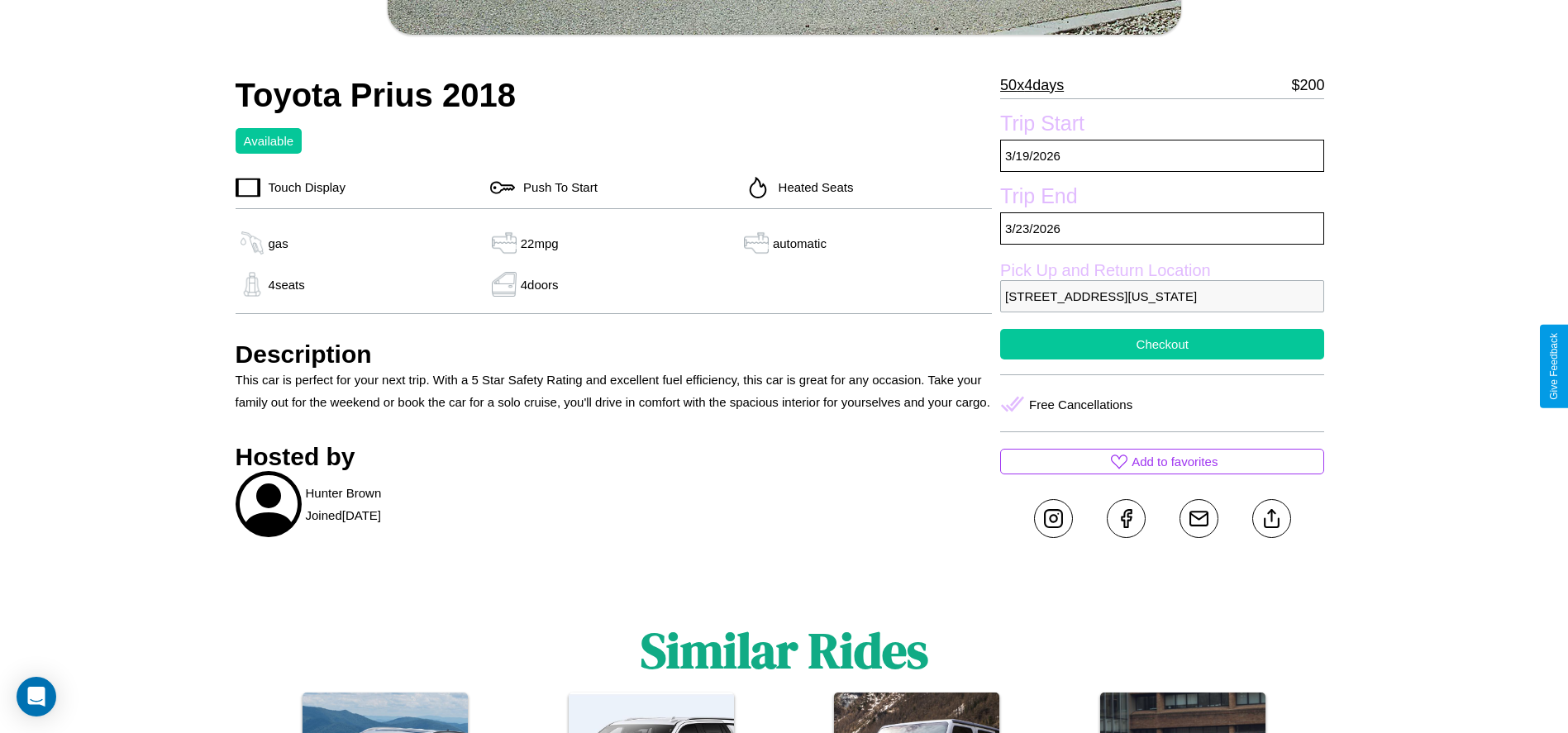
click at [1162, 360] on button "Checkout" at bounding box center [1161, 345] width 324 height 31
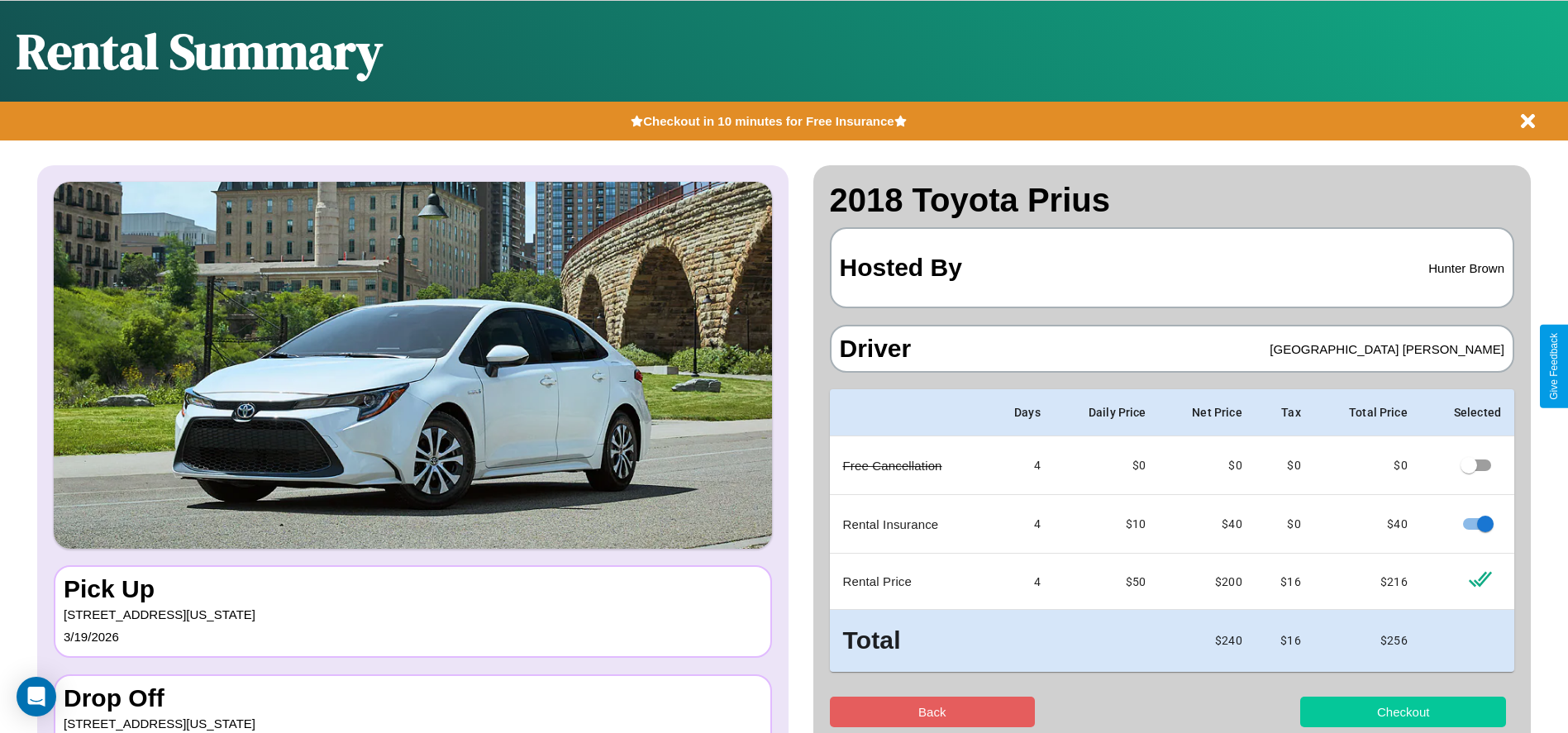
click at [1403, 711] on button "Checkout" at bounding box center [1403, 711] width 206 height 31
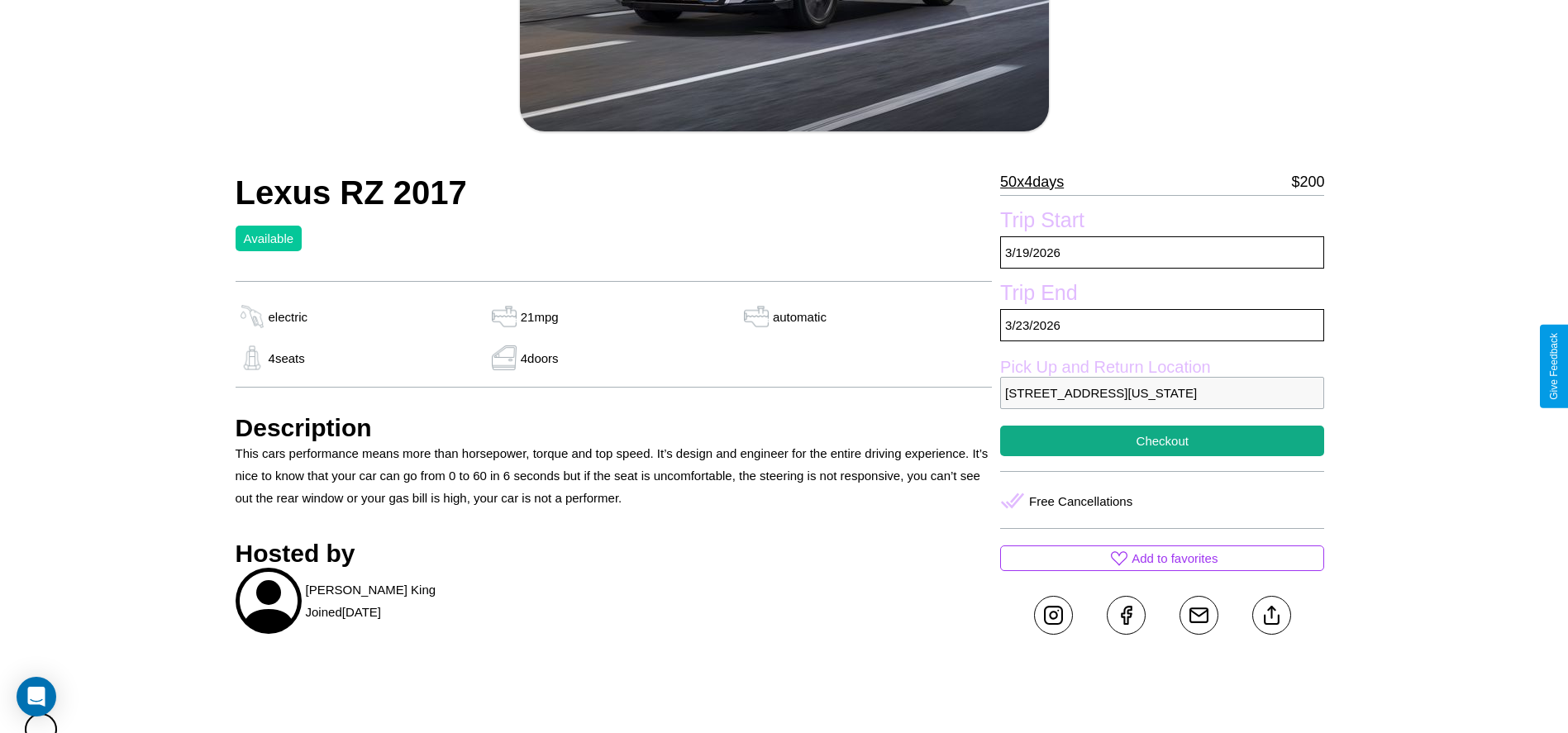
scroll to position [439, 0]
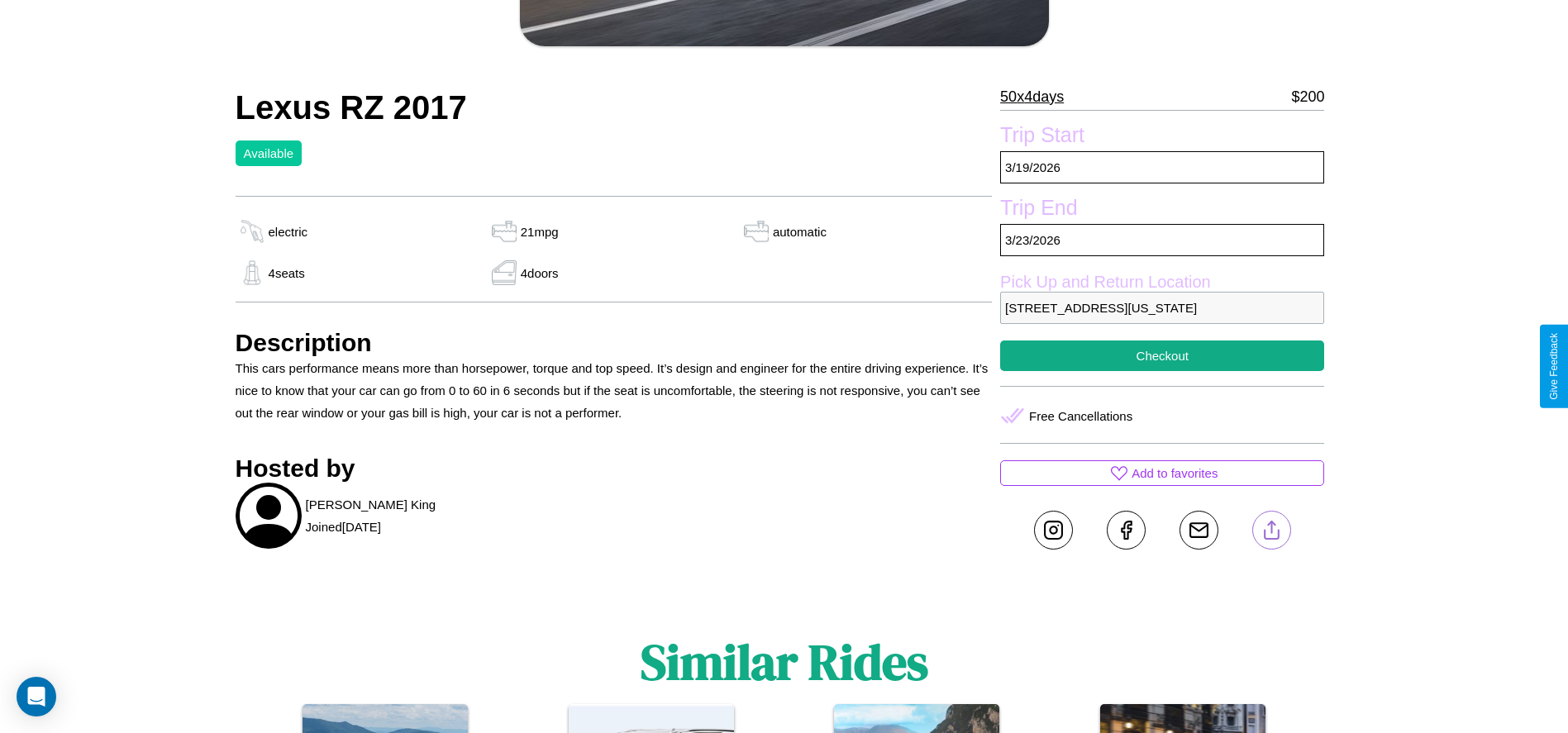
click at [1271, 533] on line at bounding box center [1271, 527] width 0 height 12
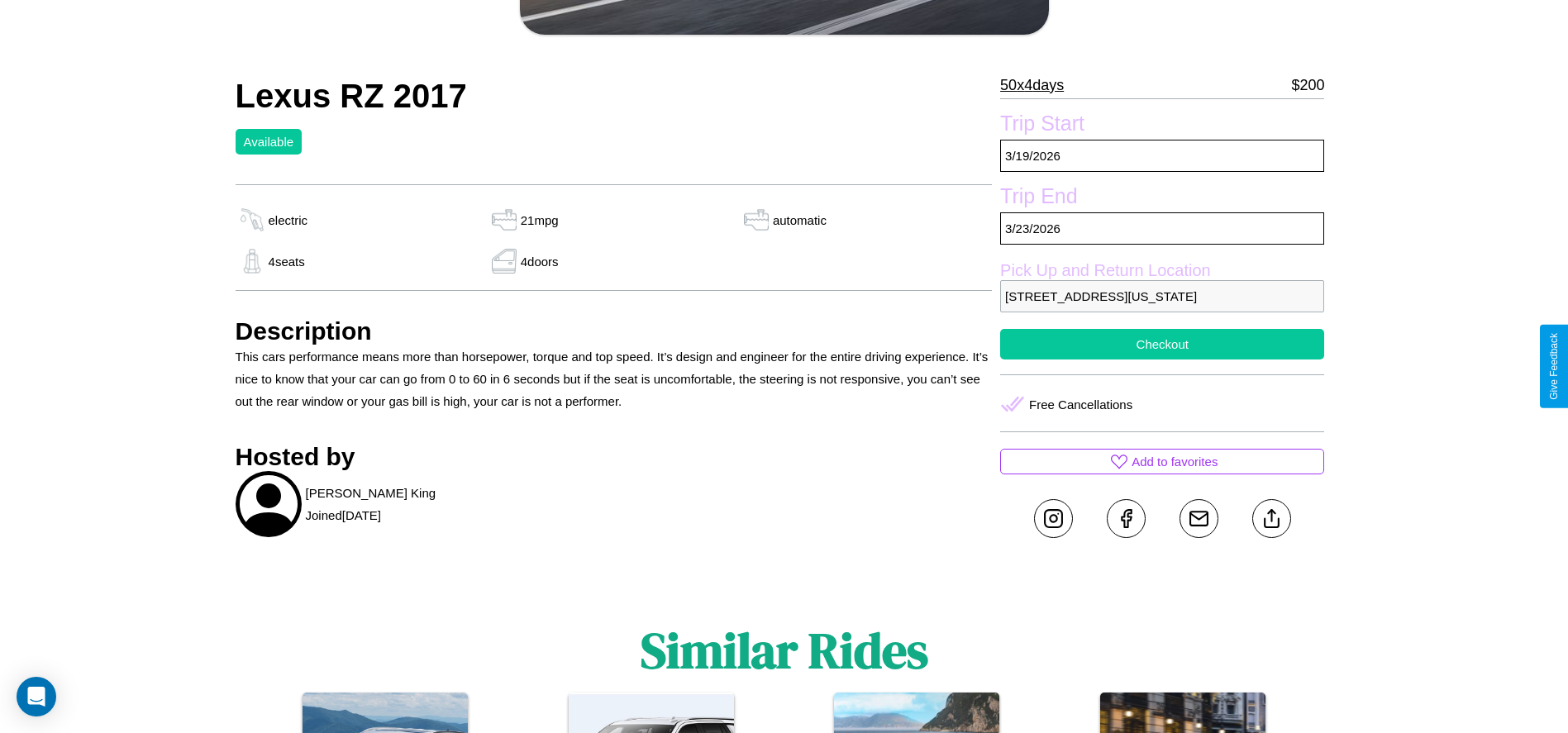
click at [1162, 360] on button "Checkout" at bounding box center [1161, 345] width 324 height 31
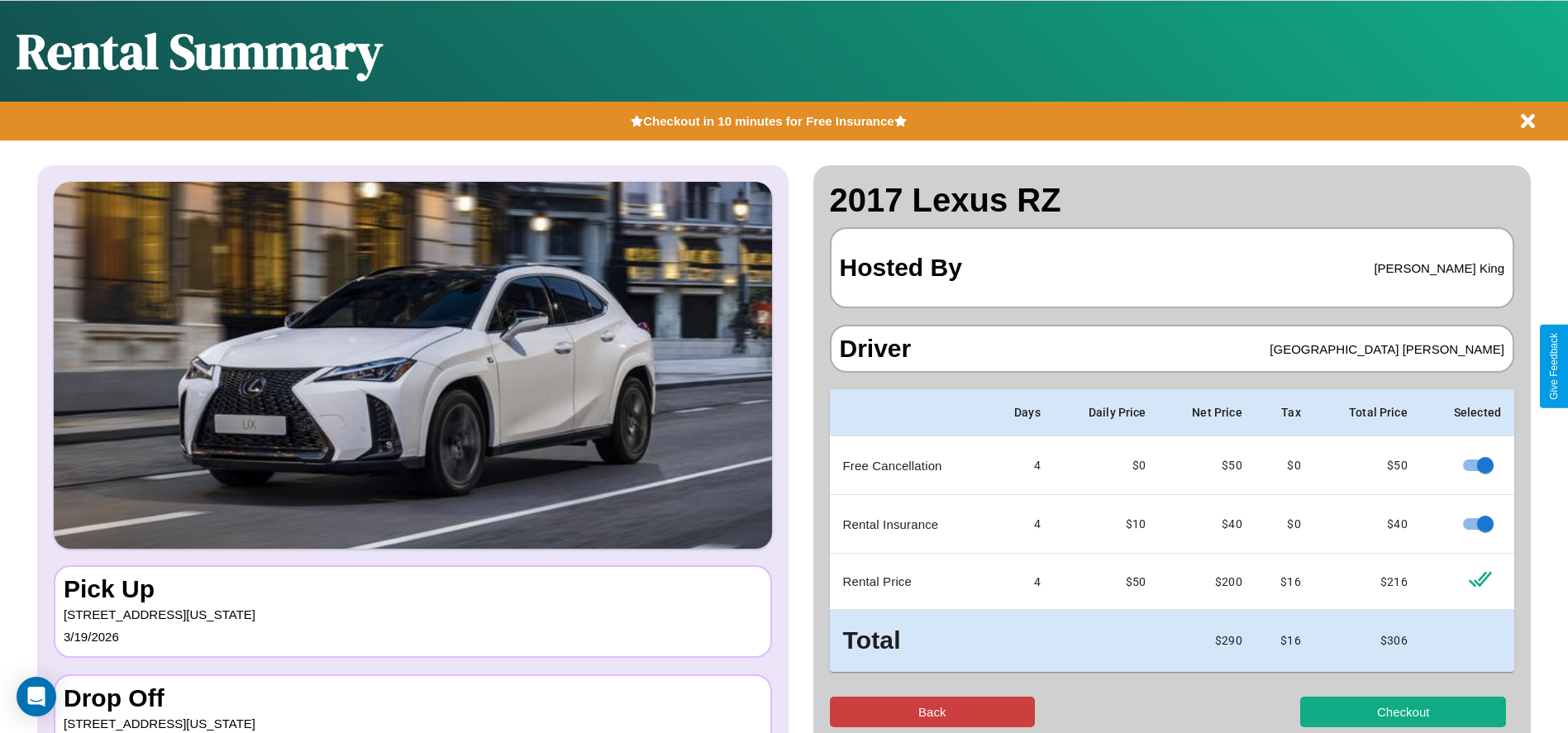
click at [932, 711] on button "Back" at bounding box center [933, 711] width 206 height 31
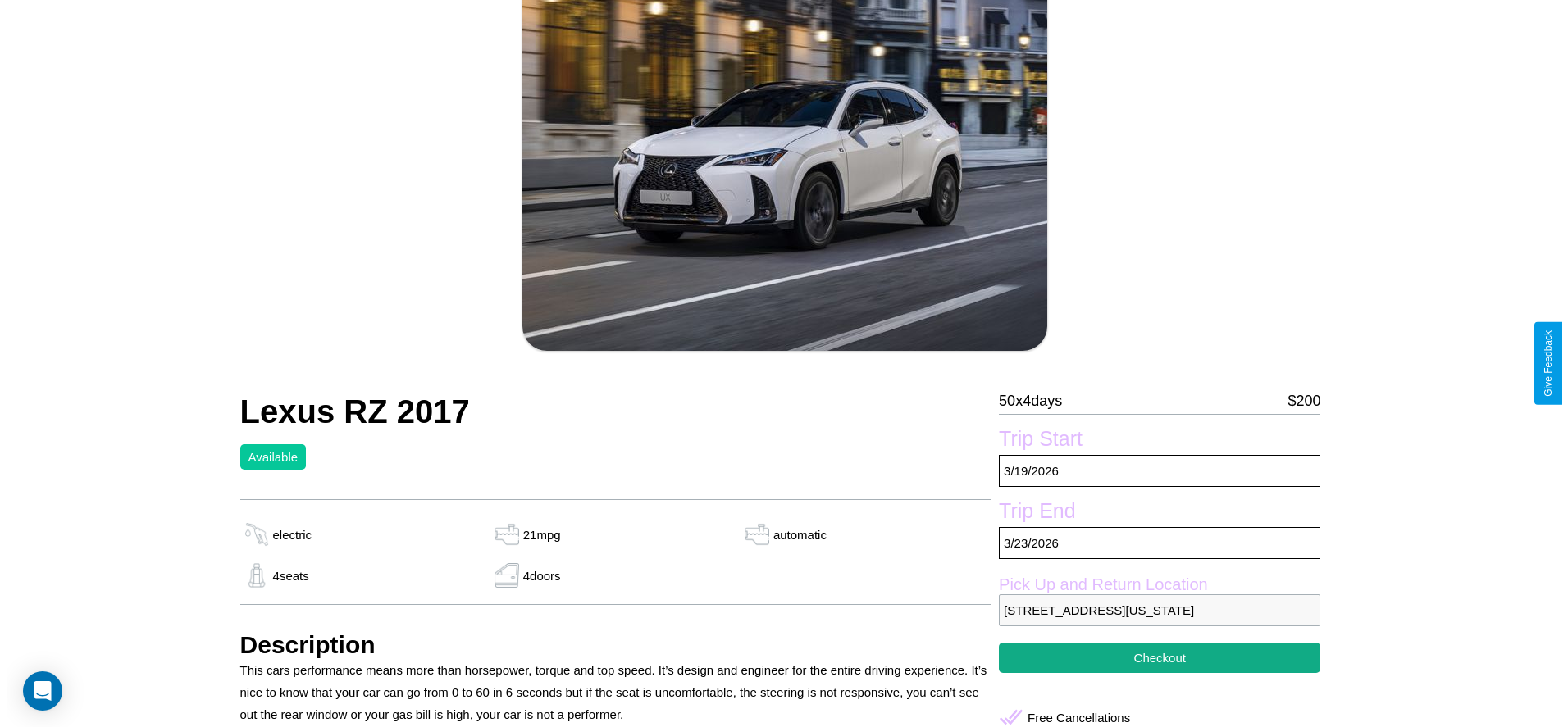
scroll to position [238, 0]
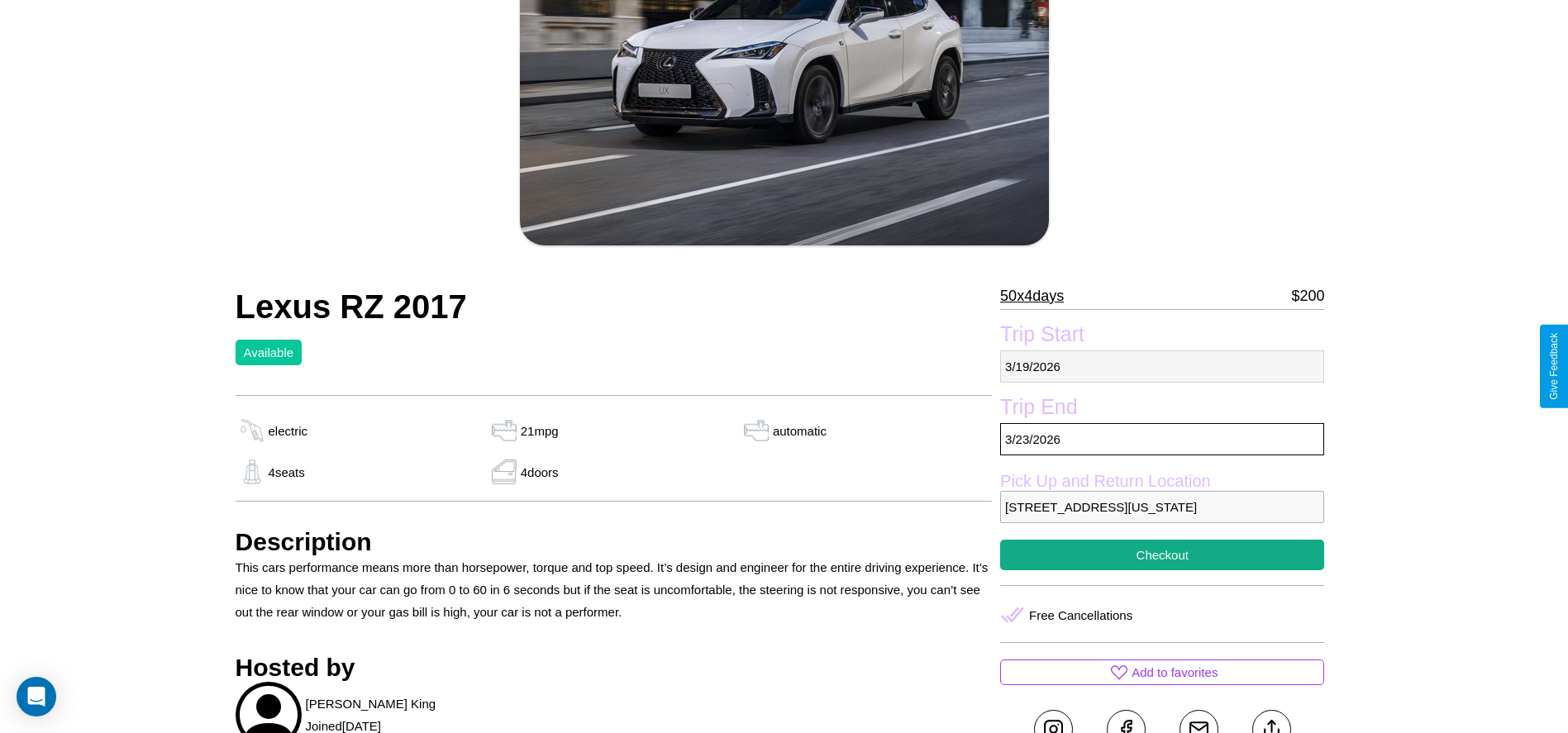
click at [1162, 366] on p "[DATE]" at bounding box center [1161, 366] width 324 height 32
select select "*"
select select "****"
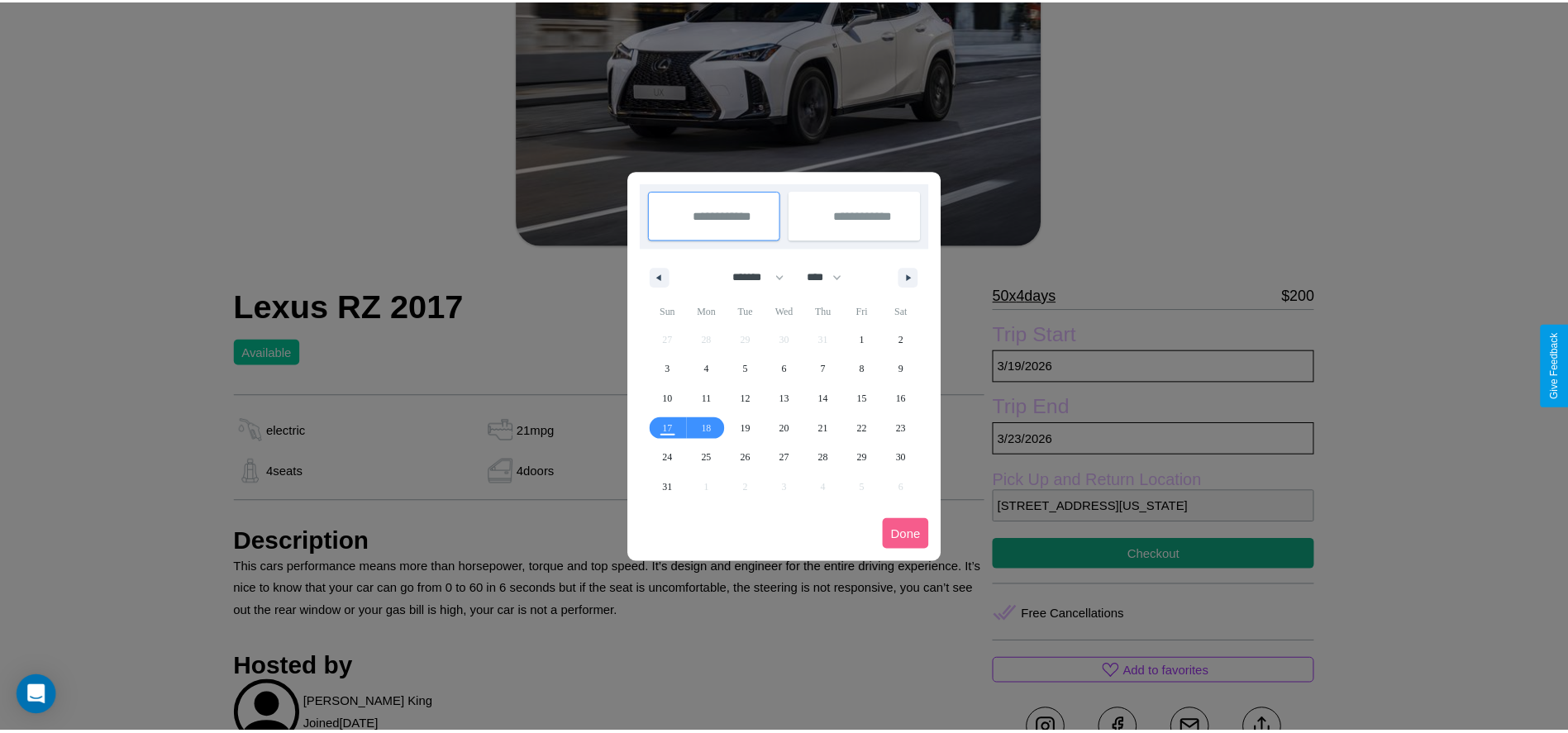
scroll to position [0, 0]
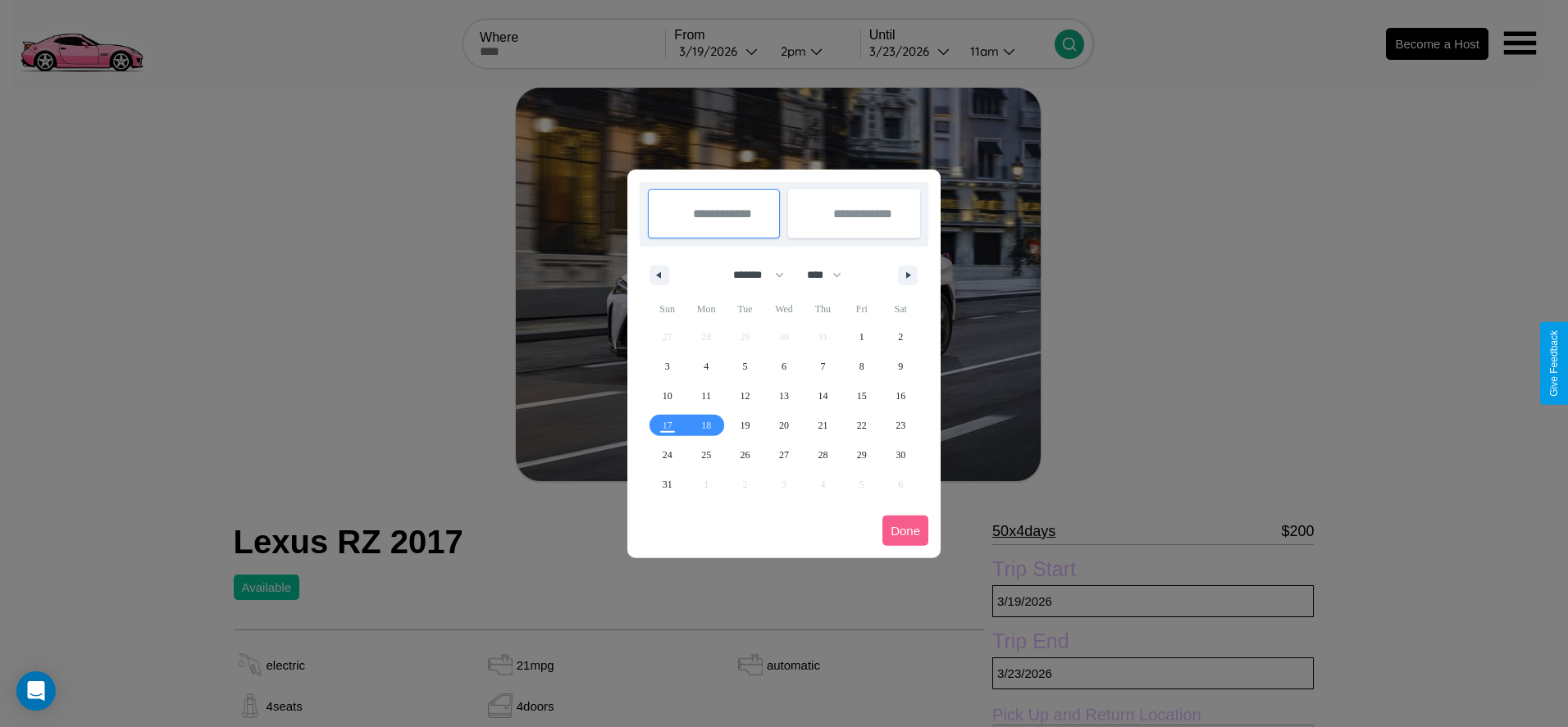
click at [720, 51] on div at bounding box center [784, 363] width 1568 height 727
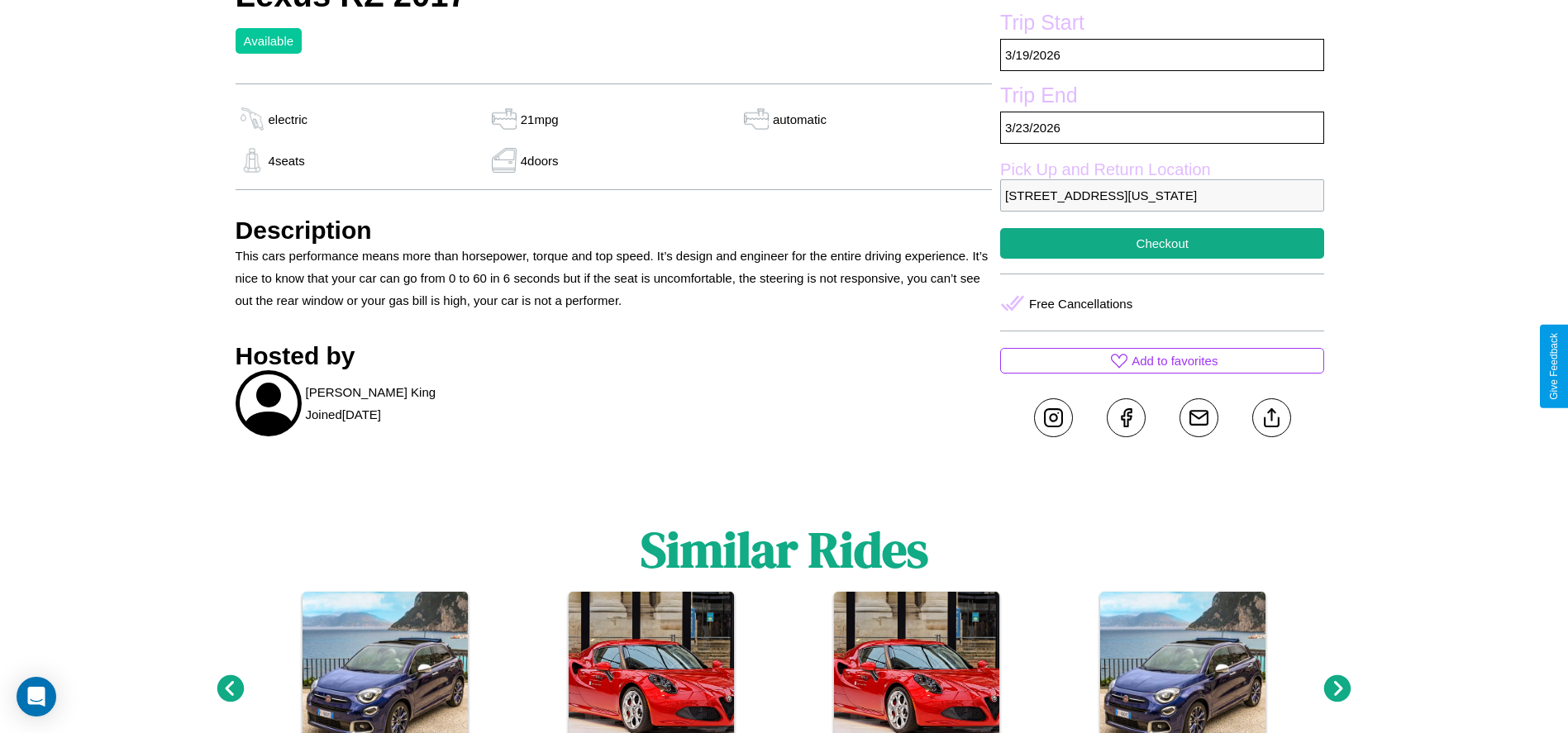
scroll to position [568, 0]
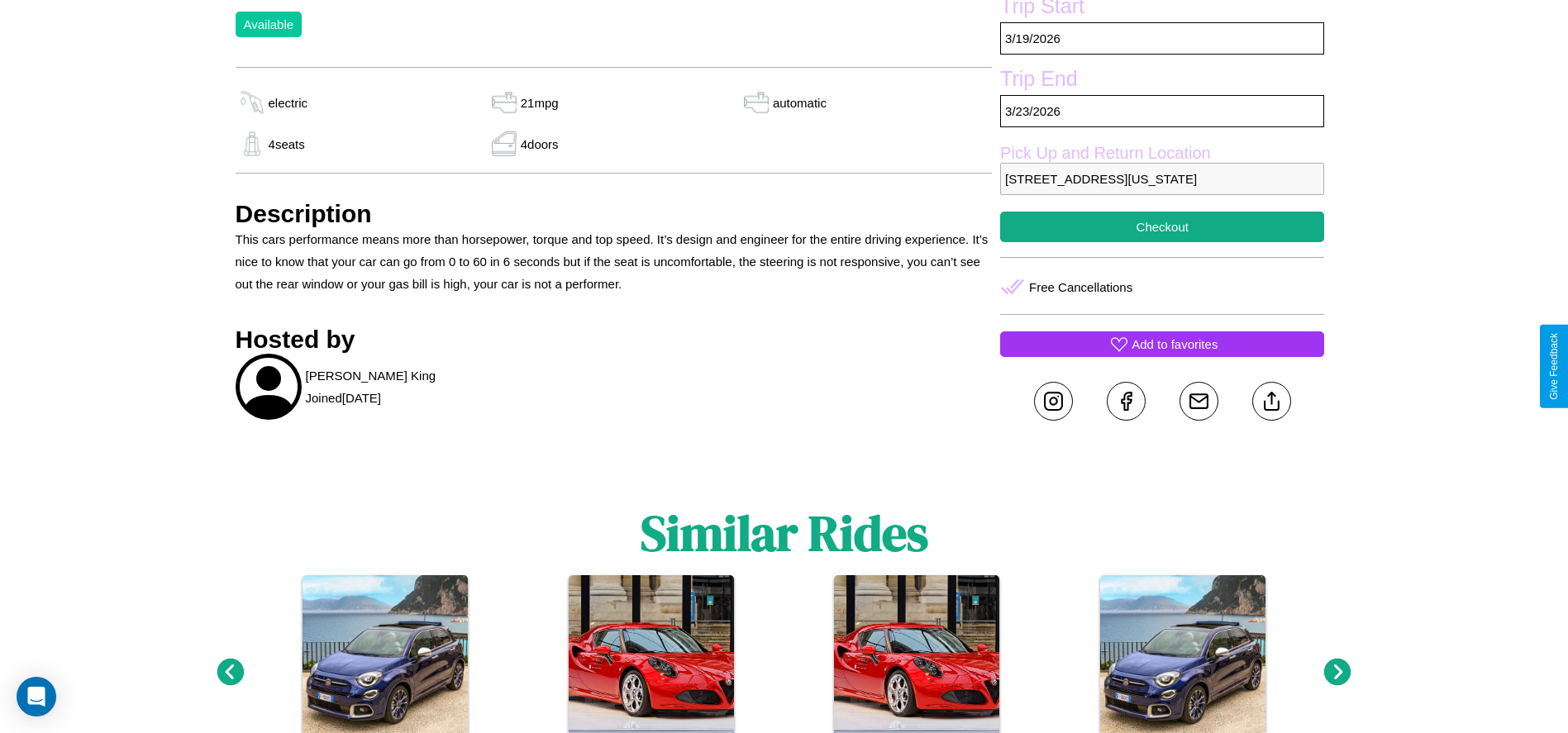
click at [1162, 355] on p "Add to favorites" at bounding box center [1175, 344] width 86 height 22
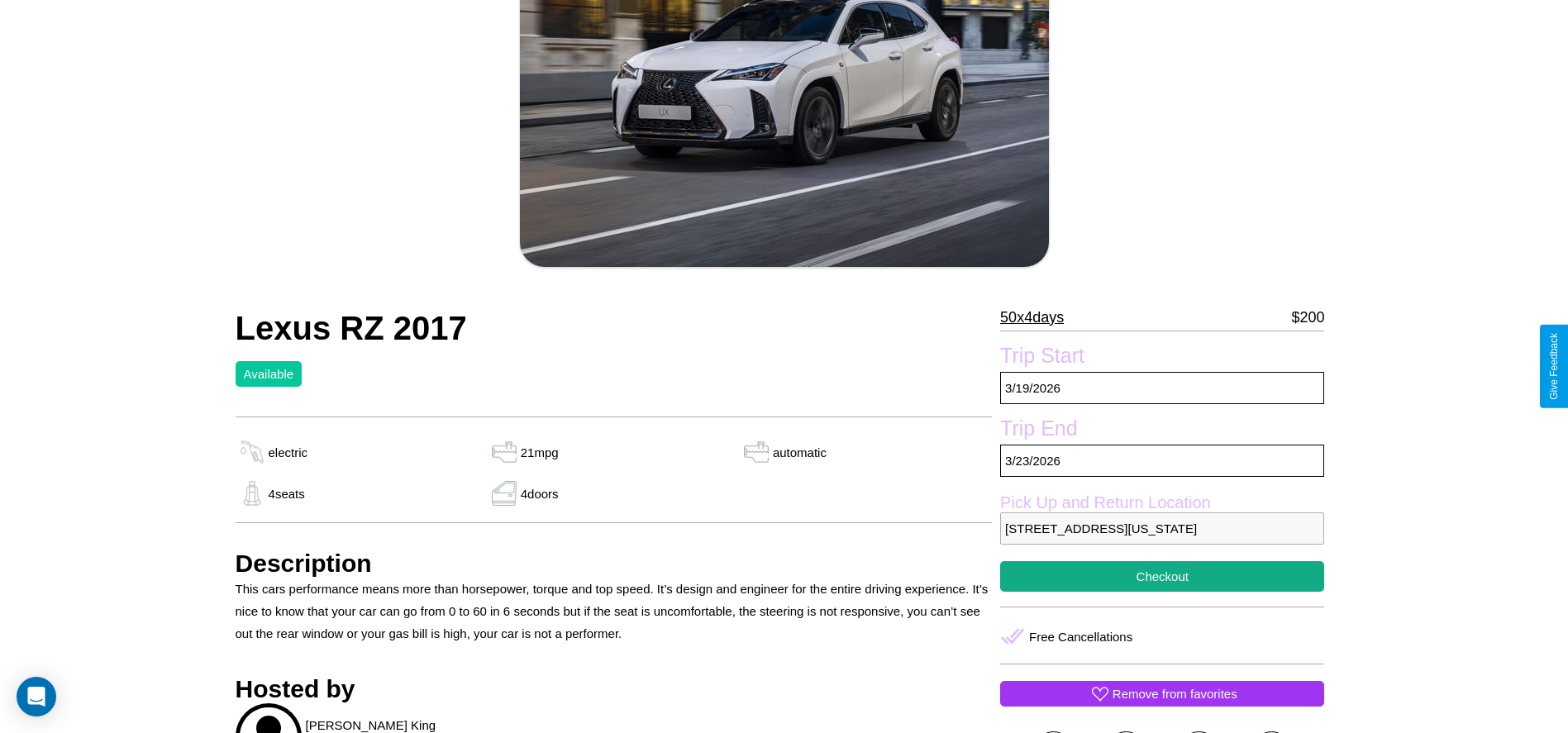
scroll to position [183, 0]
